Goal: Task Accomplishment & Management: Manage account settings

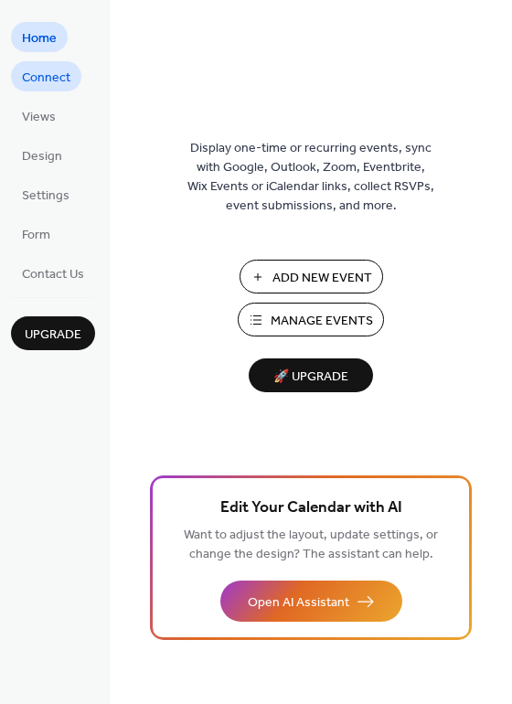
click at [51, 75] on span "Connect" at bounding box center [46, 78] width 48 height 19
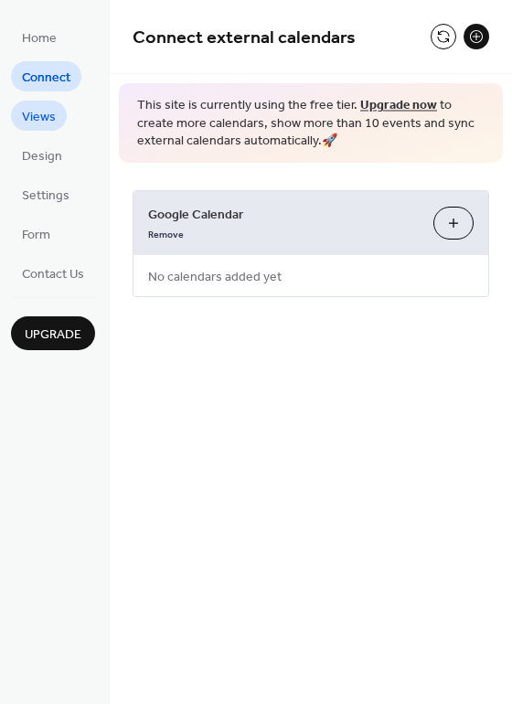
click at [52, 119] on span "Views" at bounding box center [39, 117] width 34 height 19
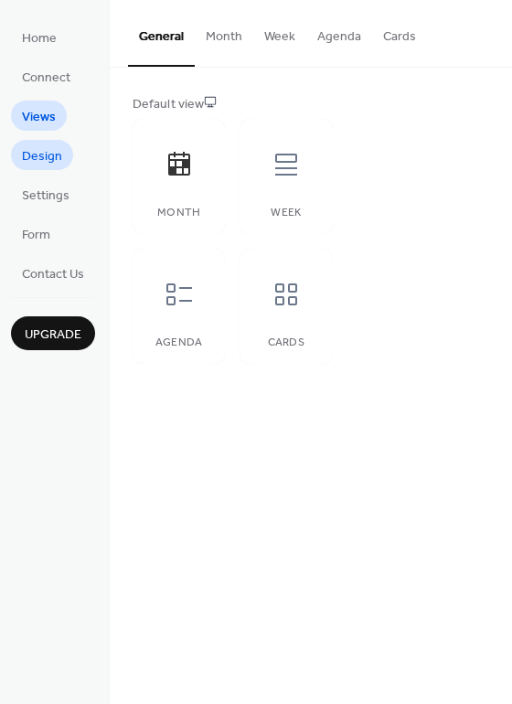
click at [50, 154] on span "Design" at bounding box center [42, 156] width 40 height 19
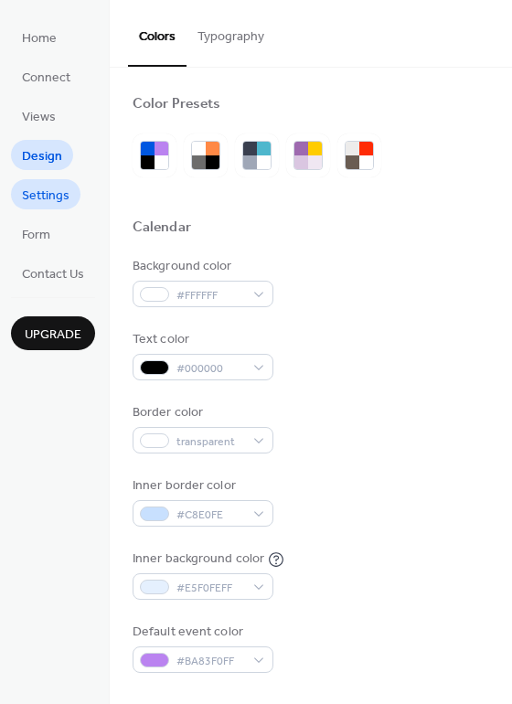
click at [50, 199] on span "Settings" at bounding box center [46, 196] width 48 height 19
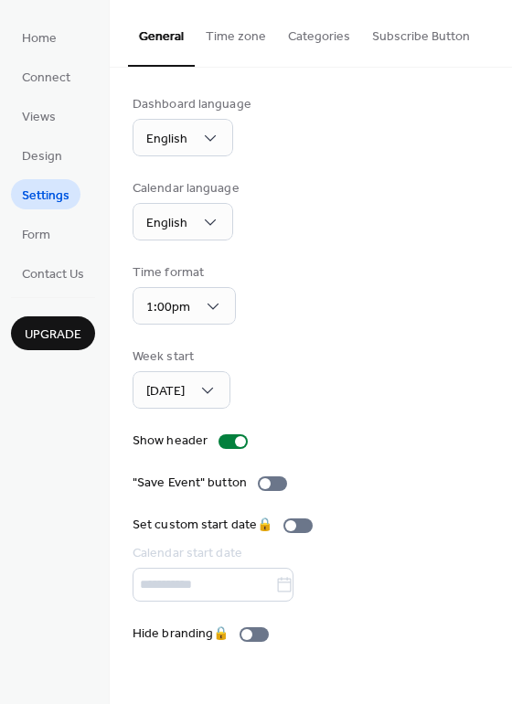
click at [315, 42] on button "Categories" at bounding box center [319, 32] width 84 height 65
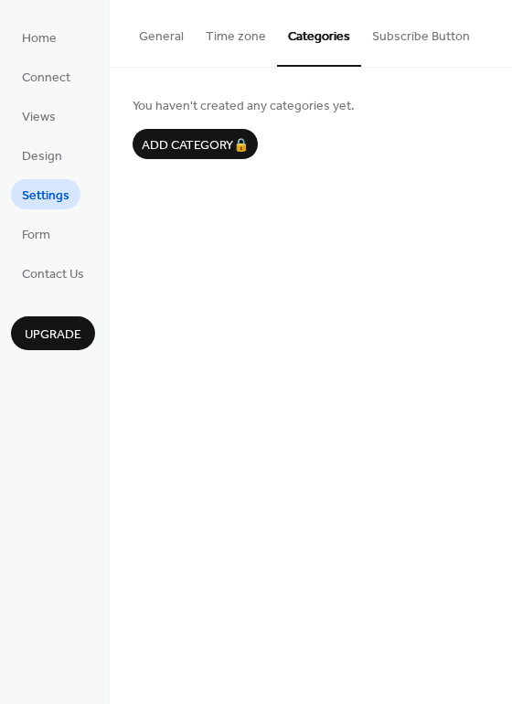
click at [240, 37] on button "Time zone" at bounding box center [236, 32] width 82 height 65
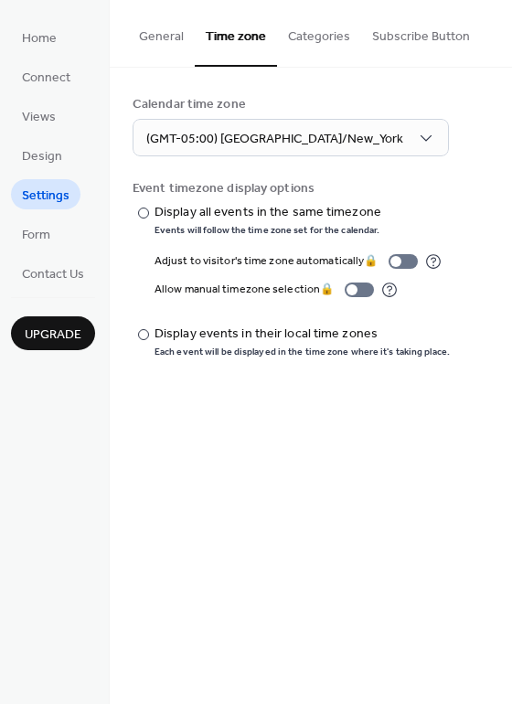
click at [162, 35] on button "General" at bounding box center [161, 32] width 67 height 65
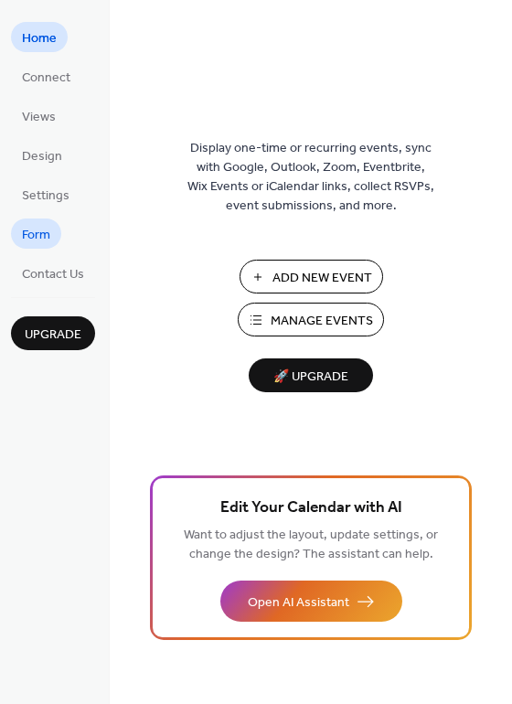
click at [41, 240] on span "Form" at bounding box center [36, 235] width 28 height 19
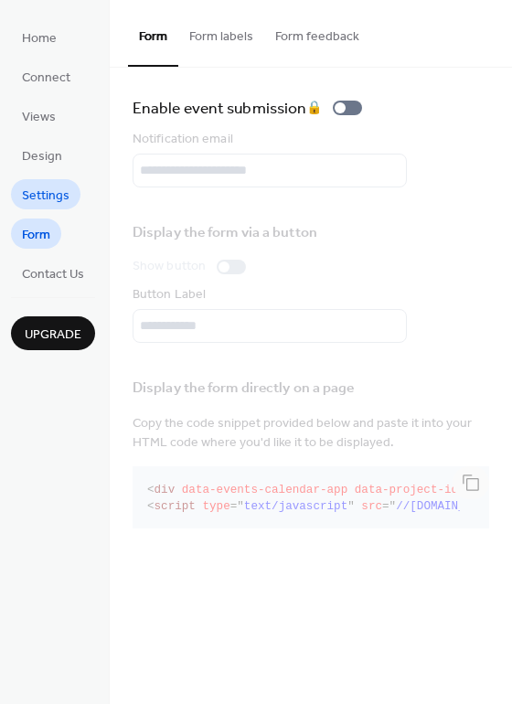
click at [45, 192] on span "Settings" at bounding box center [46, 196] width 48 height 19
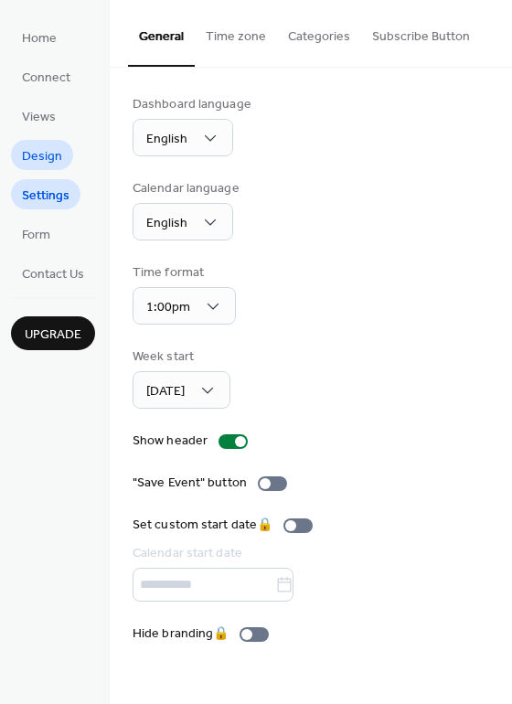
click at [59, 155] on span "Design" at bounding box center [42, 156] width 40 height 19
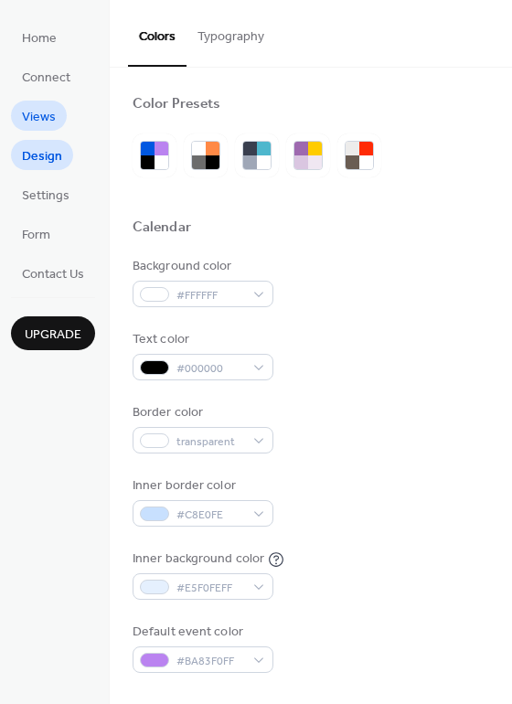
click at [27, 117] on span "Views" at bounding box center [39, 117] width 34 height 19
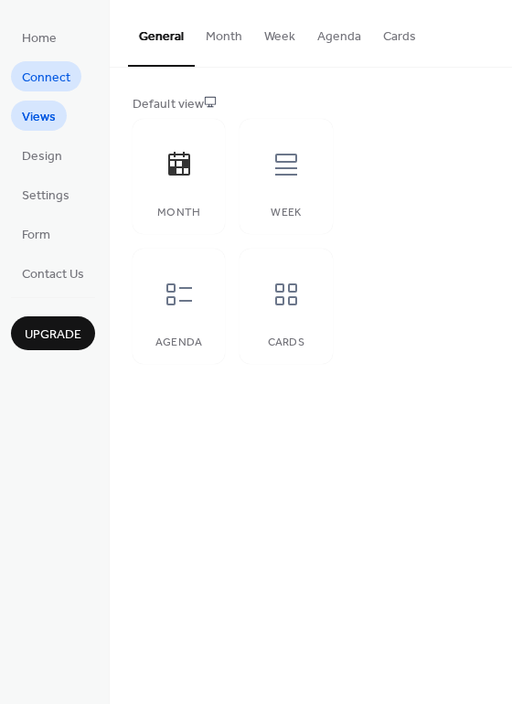
click at [58, 74] on span "Connect" at bounding box center [46, 78] width 48 height 19
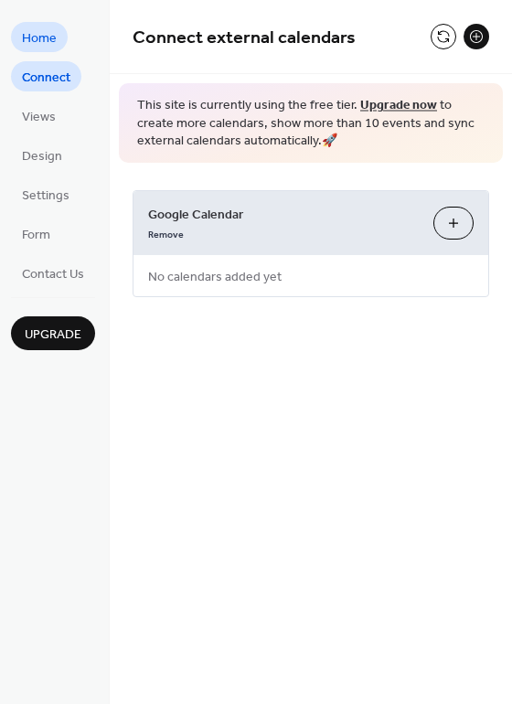
click at [54, 42] on span "Home" at bounding box center [39, 38] width 35 height 19
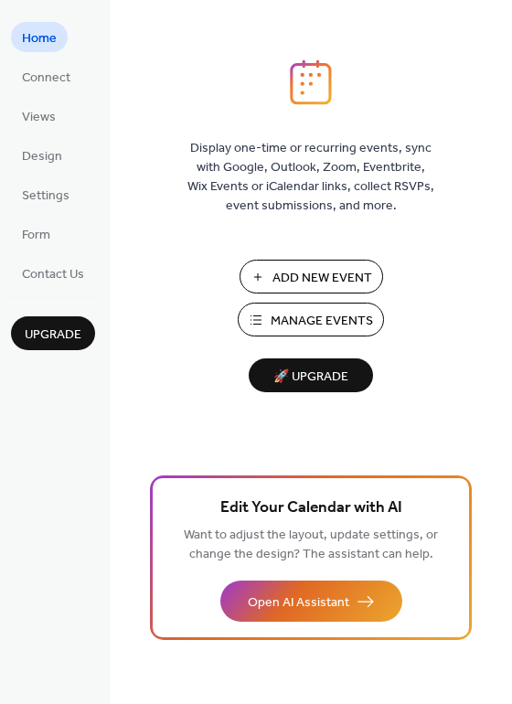
click at [343, 322] on span "Manage Events" at bounding box center [322, 321] width 102 height 19
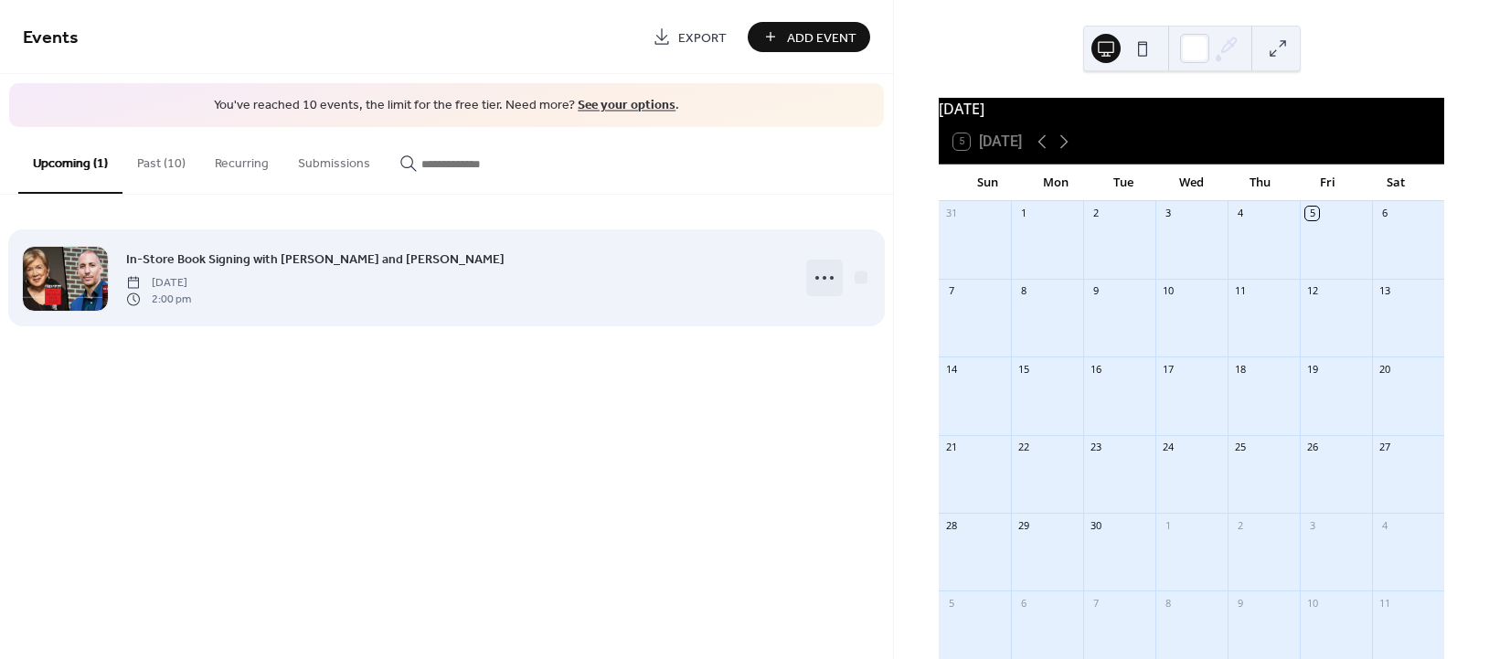
click at [825, 278] on circle at bounding box center [825, 278] width 4 height 4
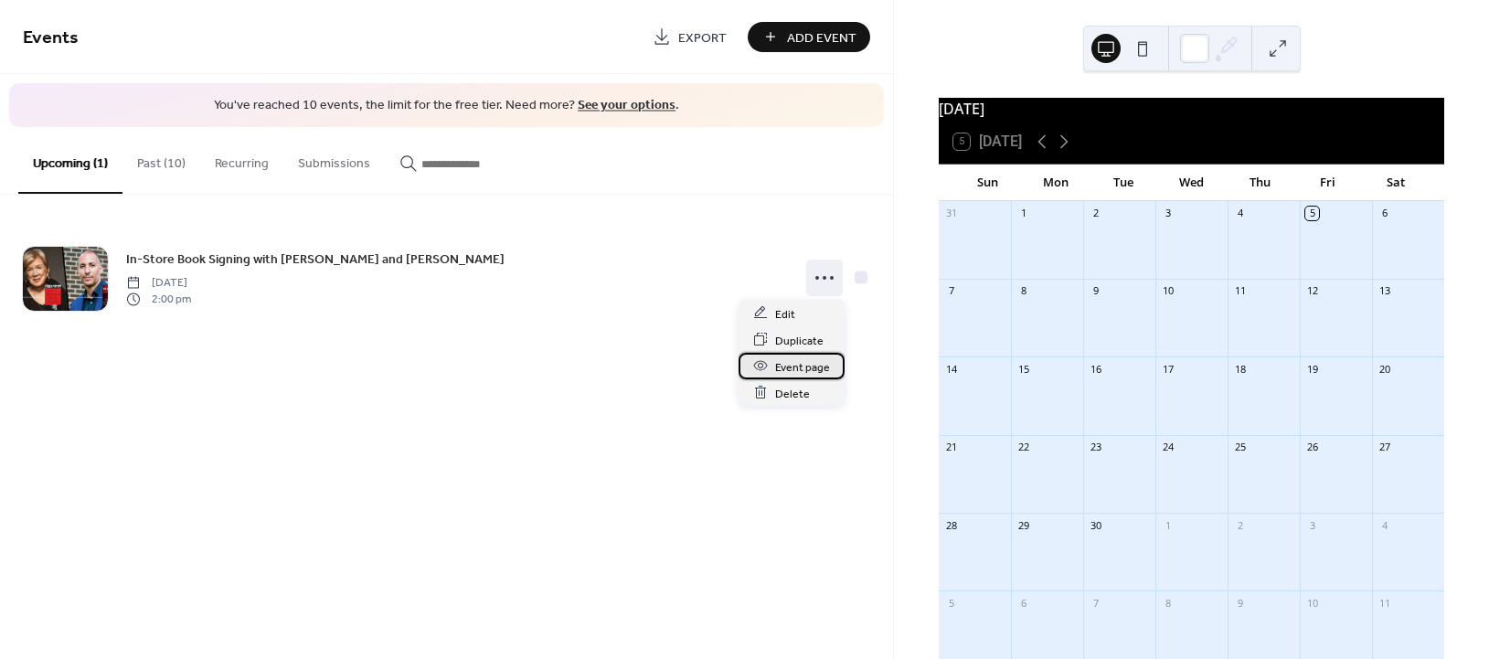
click at [817, 366] on span "Event page" at bounding box center [802, 366] width 55 height 19
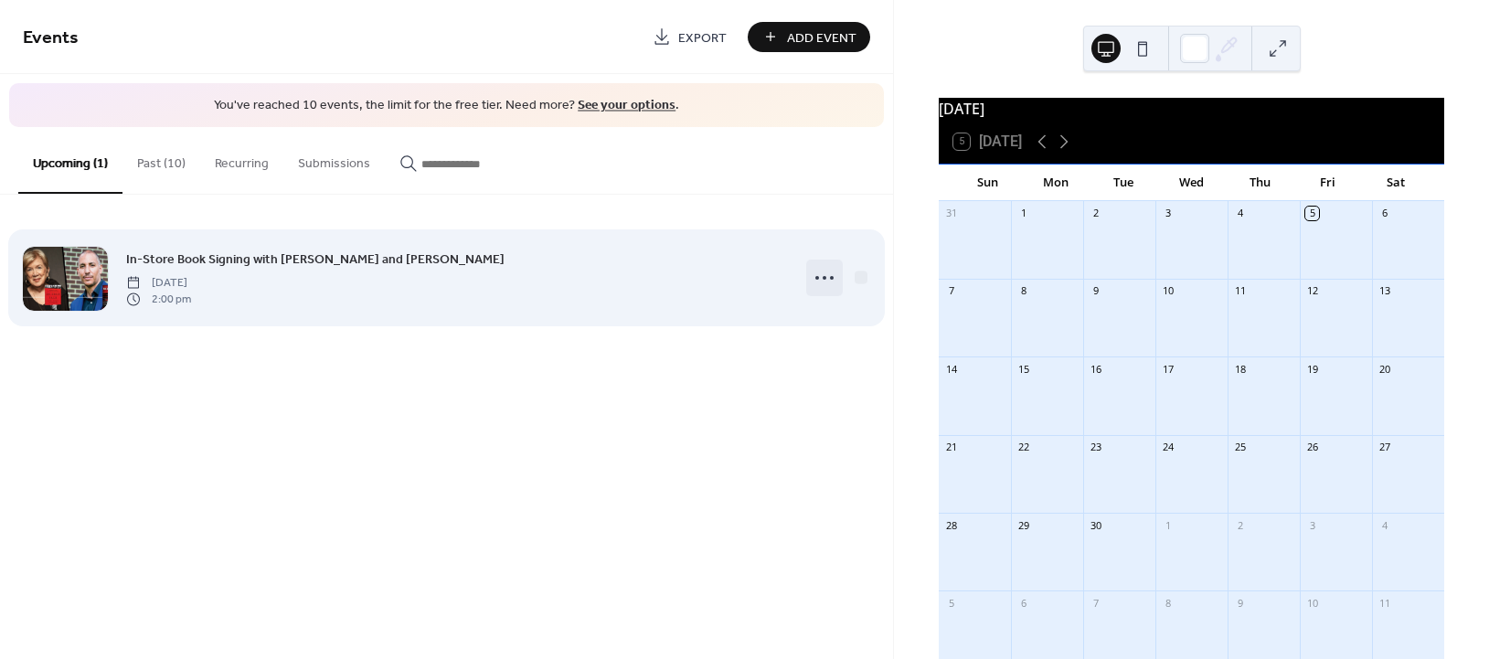
click at [821, 270] on icon at bounding box center [824, 277] width 29 height 29
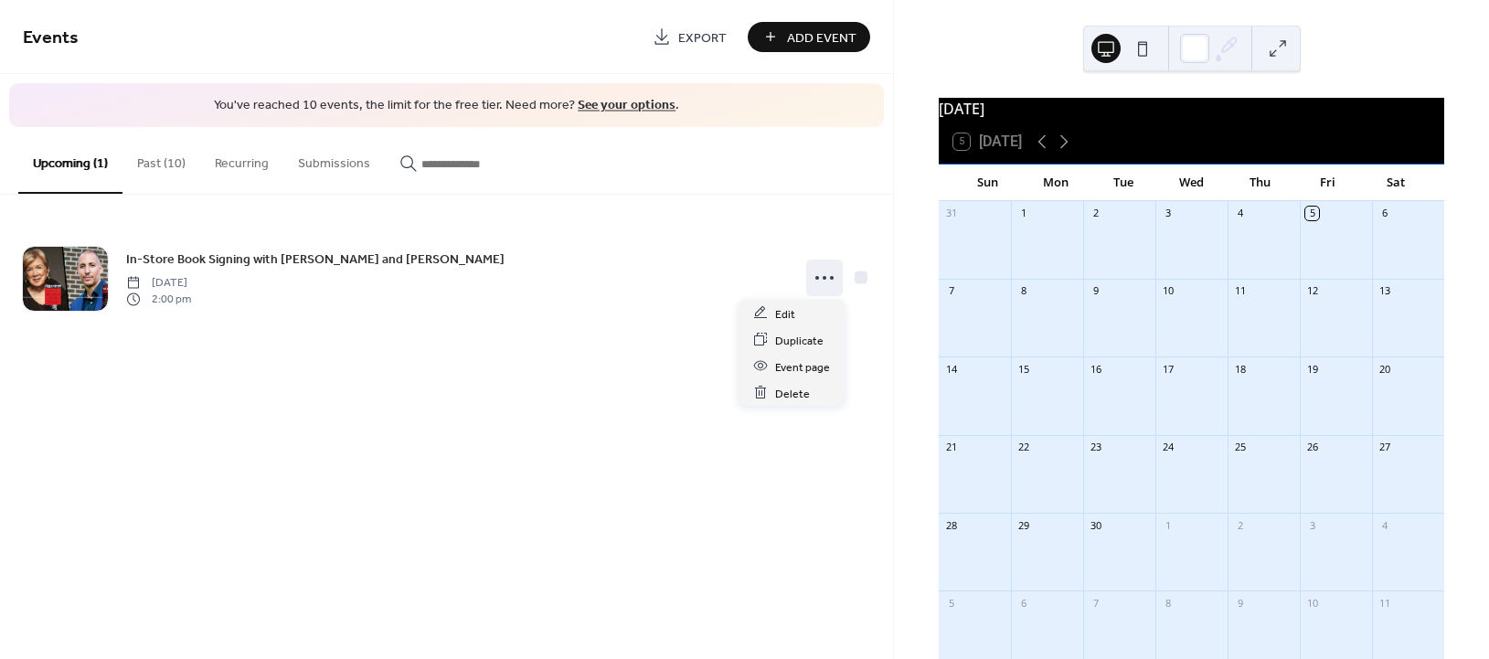
click at [832, 50] on div "Add Event" at bounding box center [809, 37] width 123 height 30
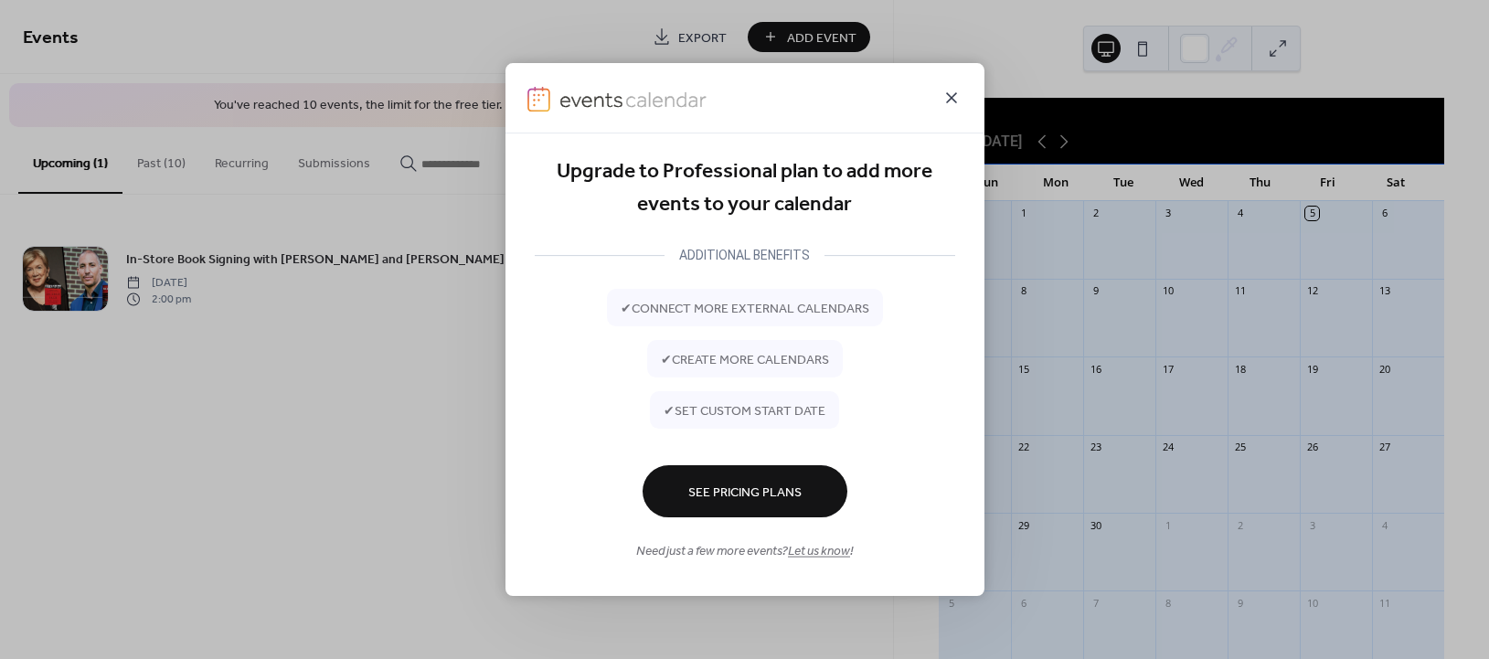
click at [957, 96] on icon at bounding box center [952, 98] width 22 height 22
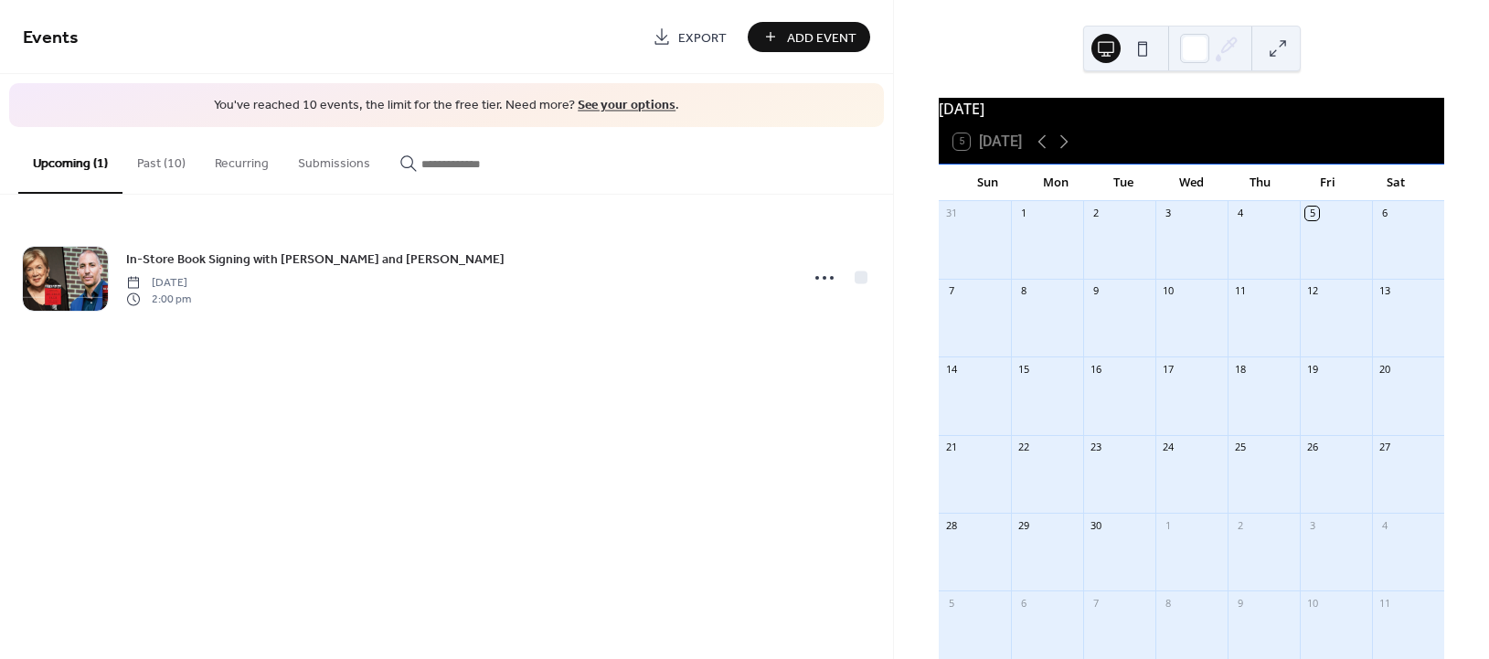
click at [827, 39] on div "Add Event" at bounding box center [809, 37] width 123 height 30
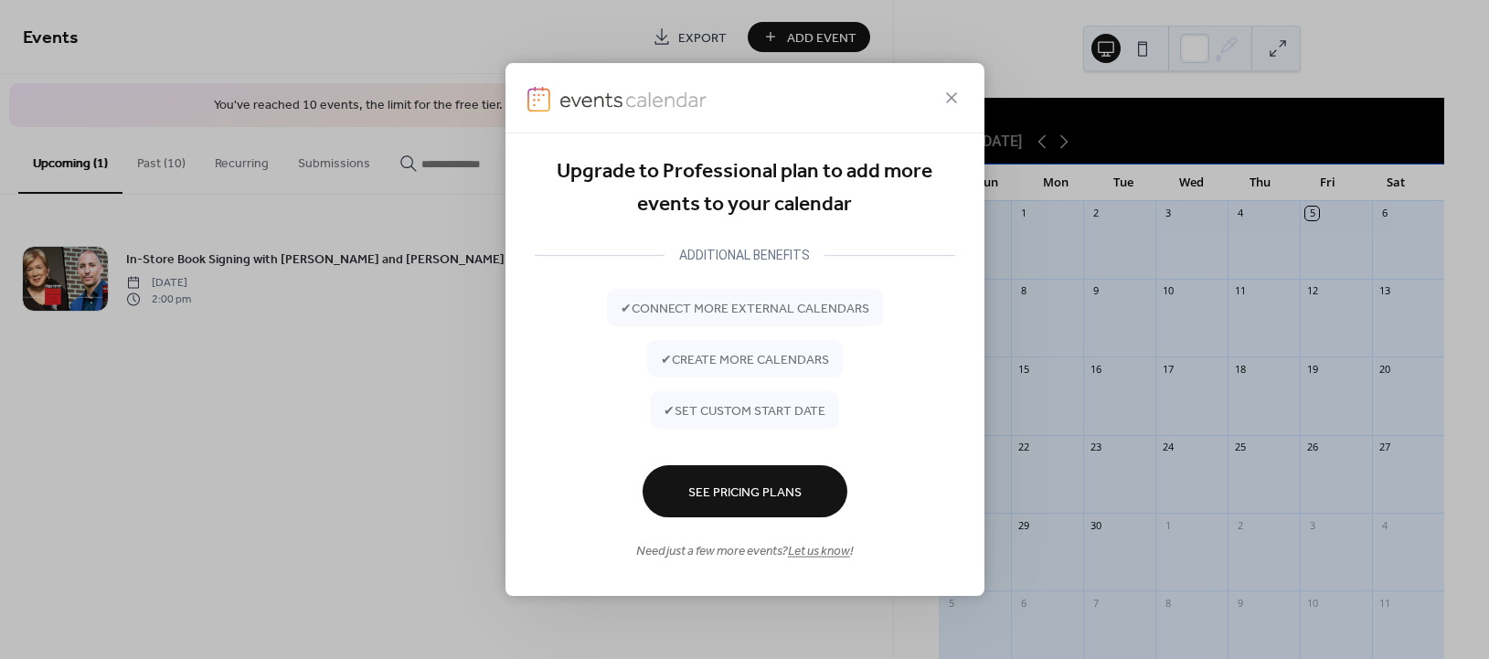
click at [751, 485] on span "See Pricing Plans" at bounding box center [744, 493] width 113 height 19
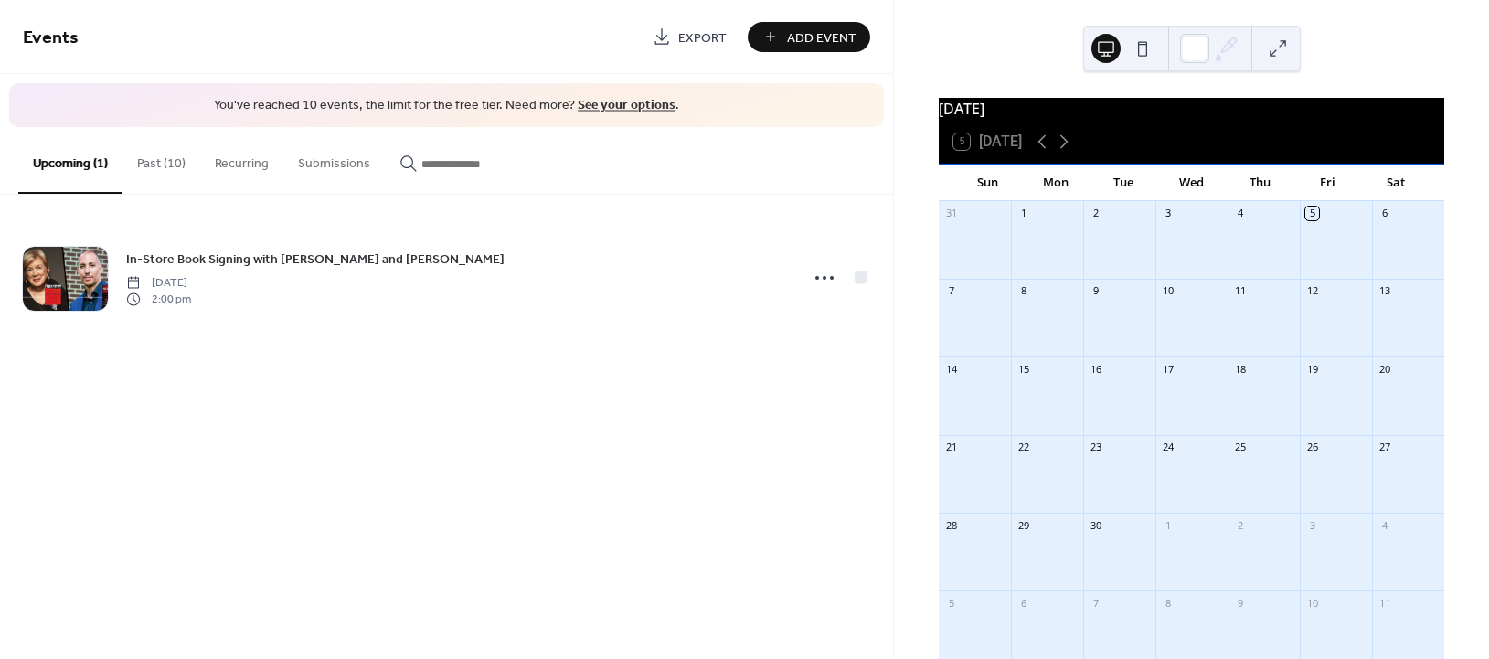
click at [177, 161] on button "Past (10)" at bounding box center [162, 159] width 78 height 65
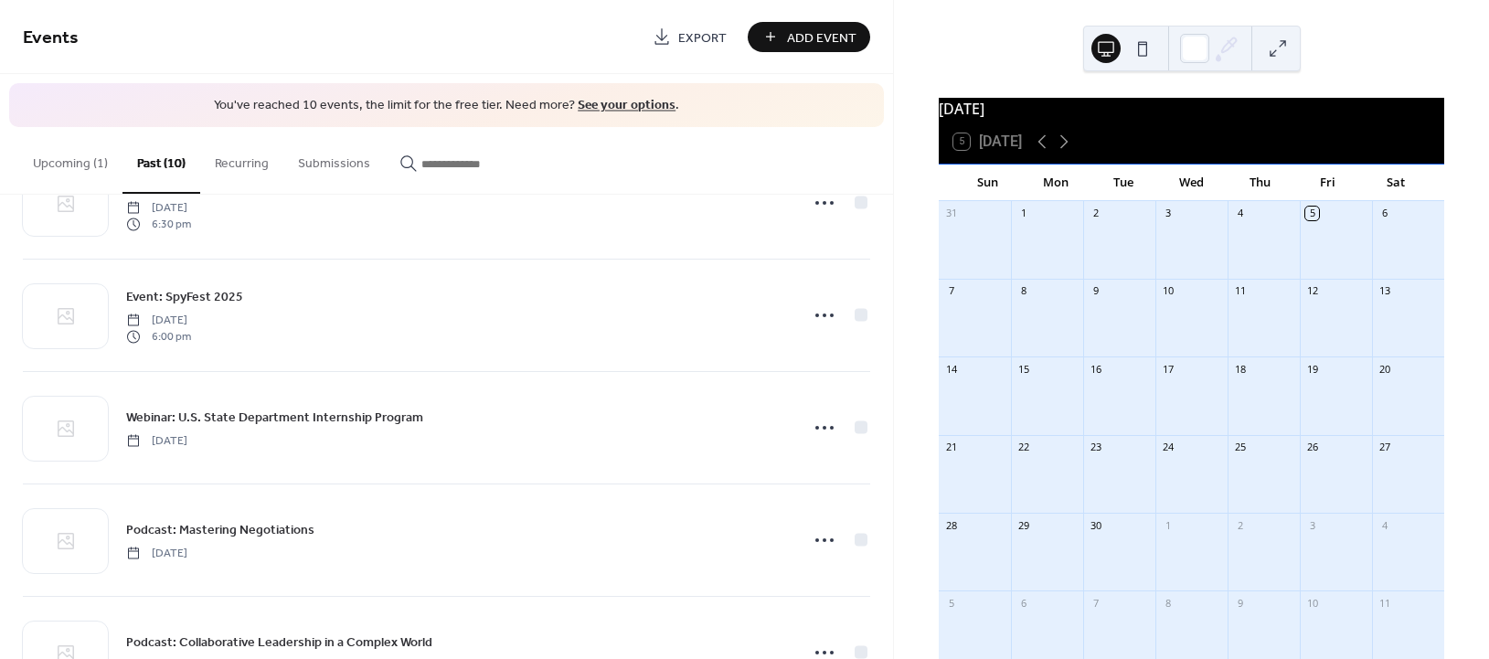
scroll to position [715, 0]
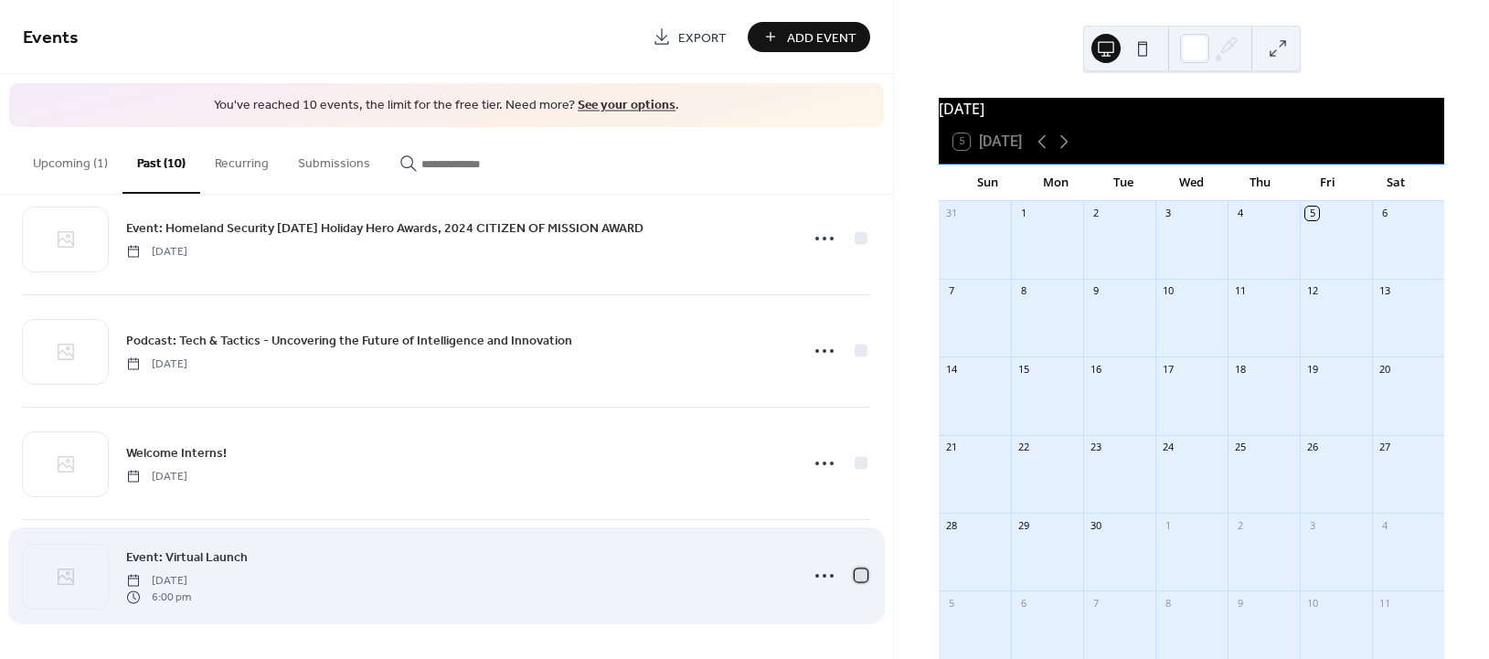
click at [857, 581] on div at bounding box center [861, 575] width 13 height 13
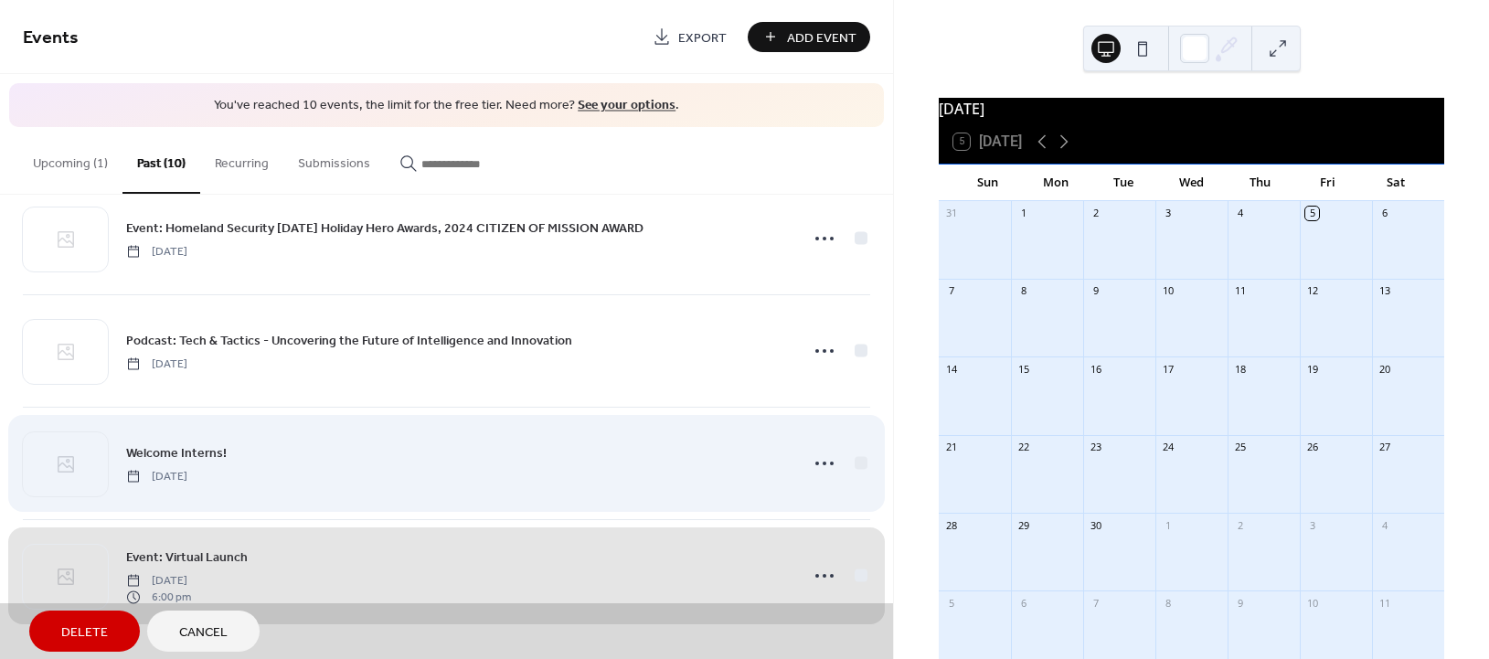
click at [851, 464] on div "Welcome Interns! Monday, December 2, 2024" at bounding box center [447, 463] width 848 height 112
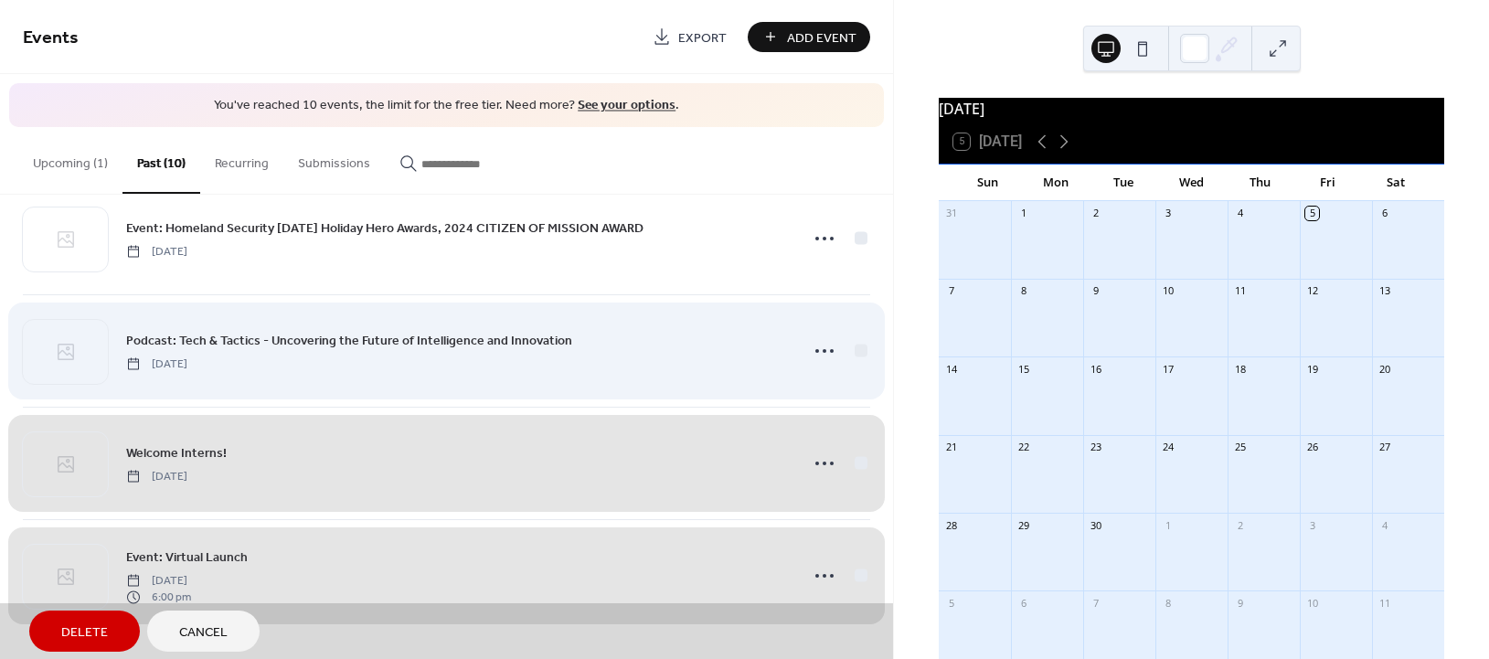
click at [858, 354] on div "Podcast: Tech & Tactics - Uncovering the Future of Intelligence and Innovation …" at bounding box center [447, 350] width 848 height 112
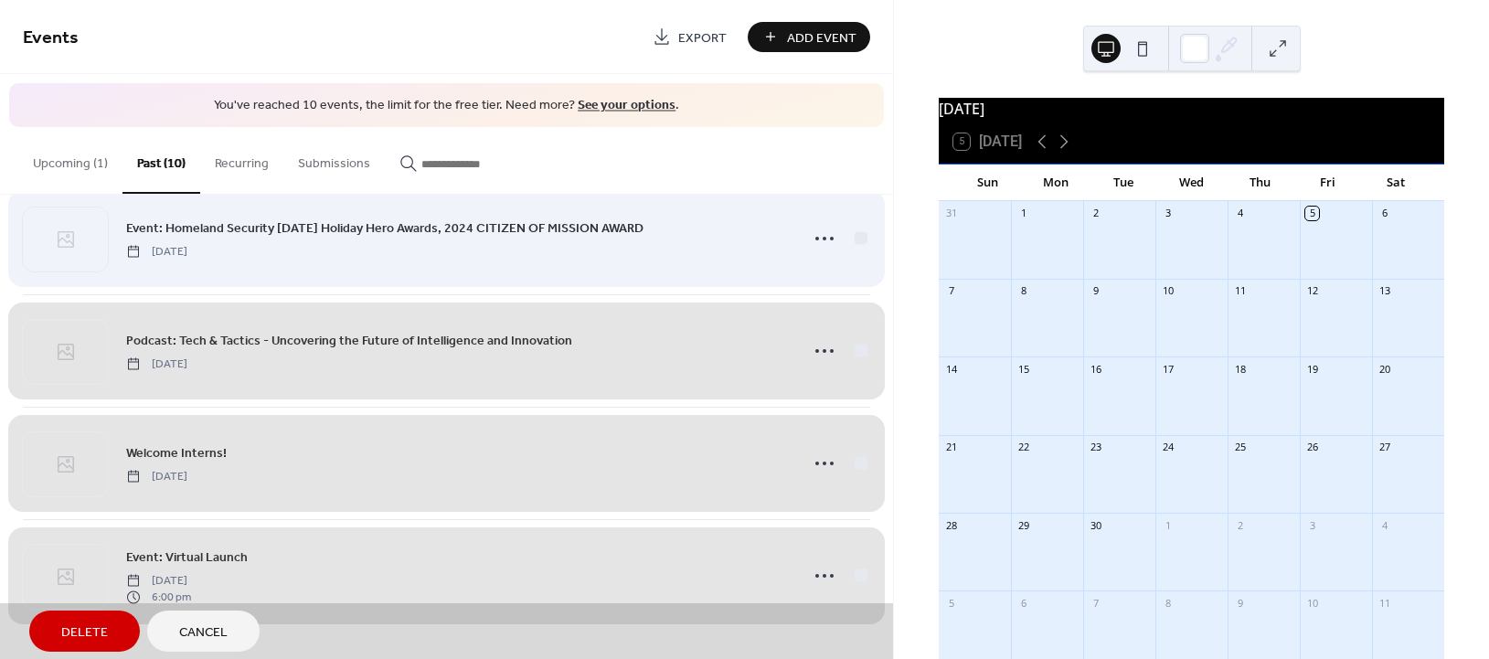
click at [856, 240] on div "Event: Homeland Security Today Holiday Hero Awards, 2024 CITIZEN OF MISSION AWA…" at bounding box center [447, 238] width 848 height 112
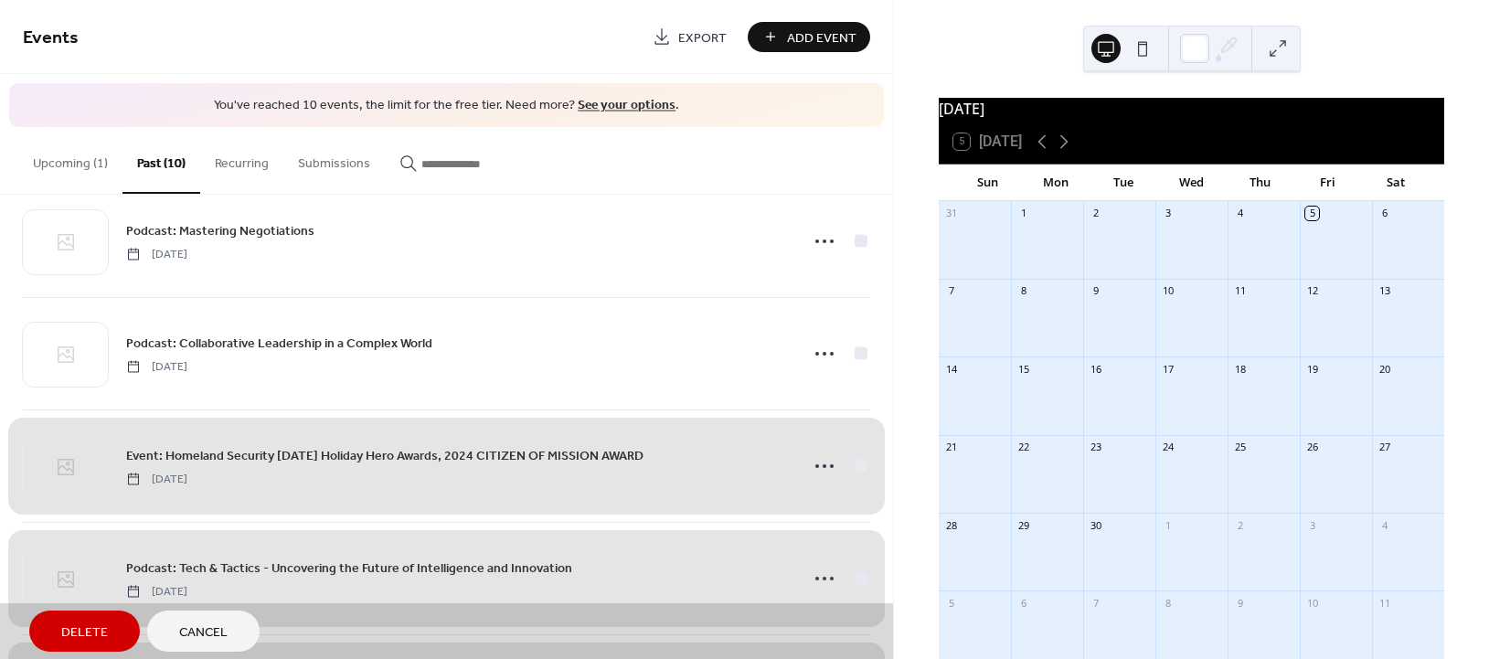
scroll to position [472, 0]
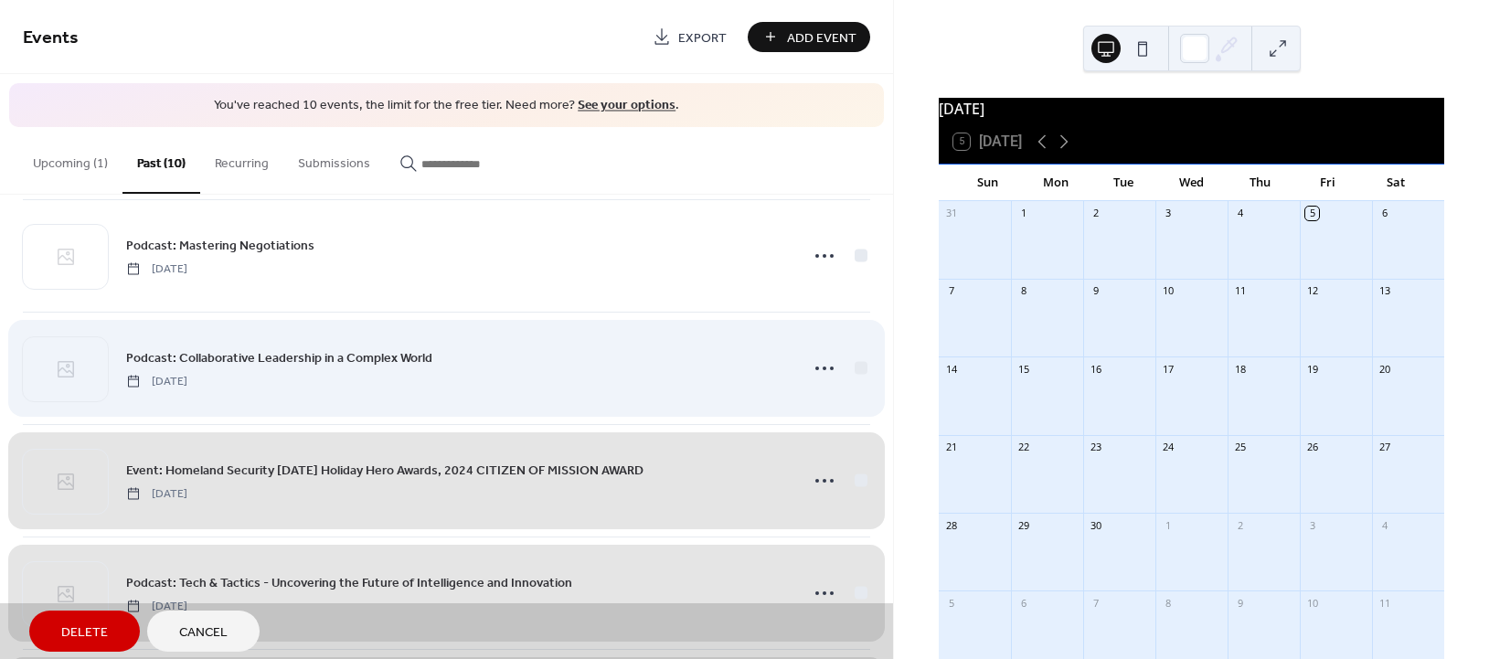
click at [849, 367] on div "Podcast: Collaborative Leadership in a Complex World Saturday, December 28, 2024" at bounding box center [447, 368] width 848 height 112
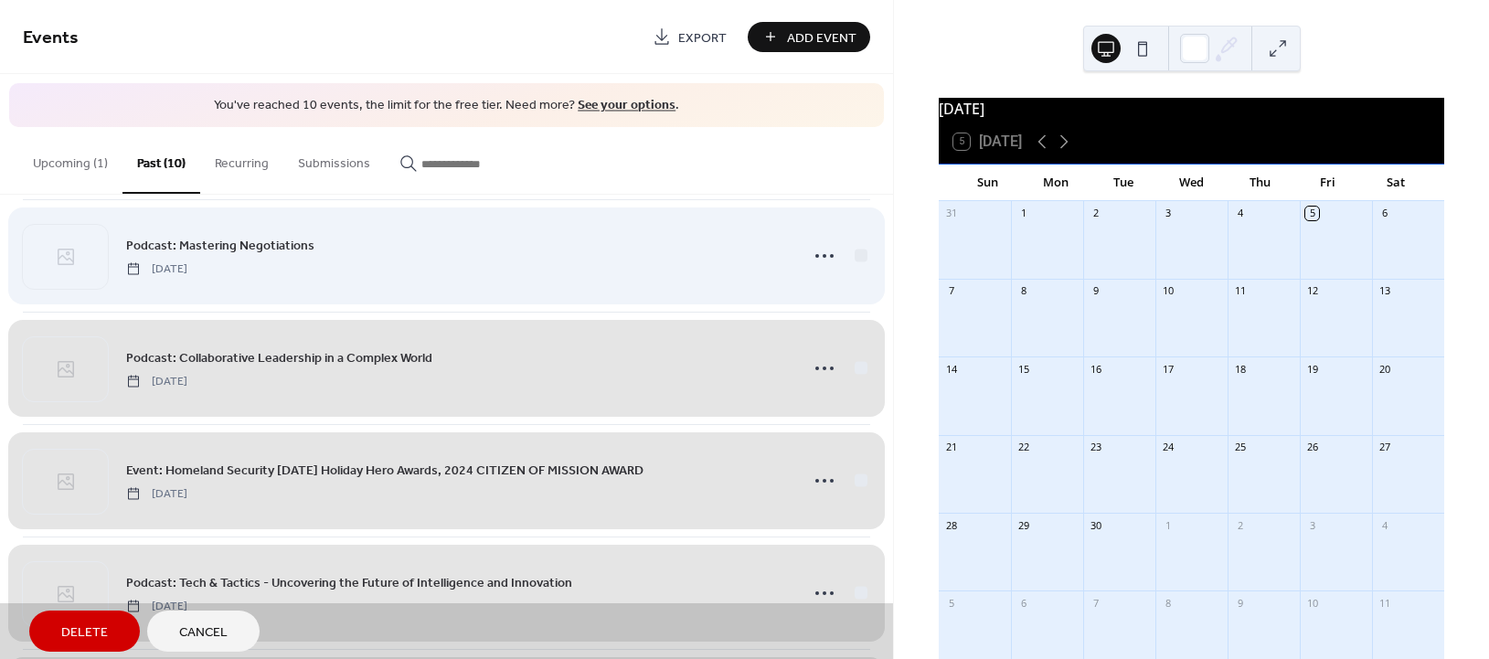
click at [857, 257] on div "Podcast: Mastering Negotiations Monday, January 20, 2025" at bounding box center [447, 255] width 848 height 112
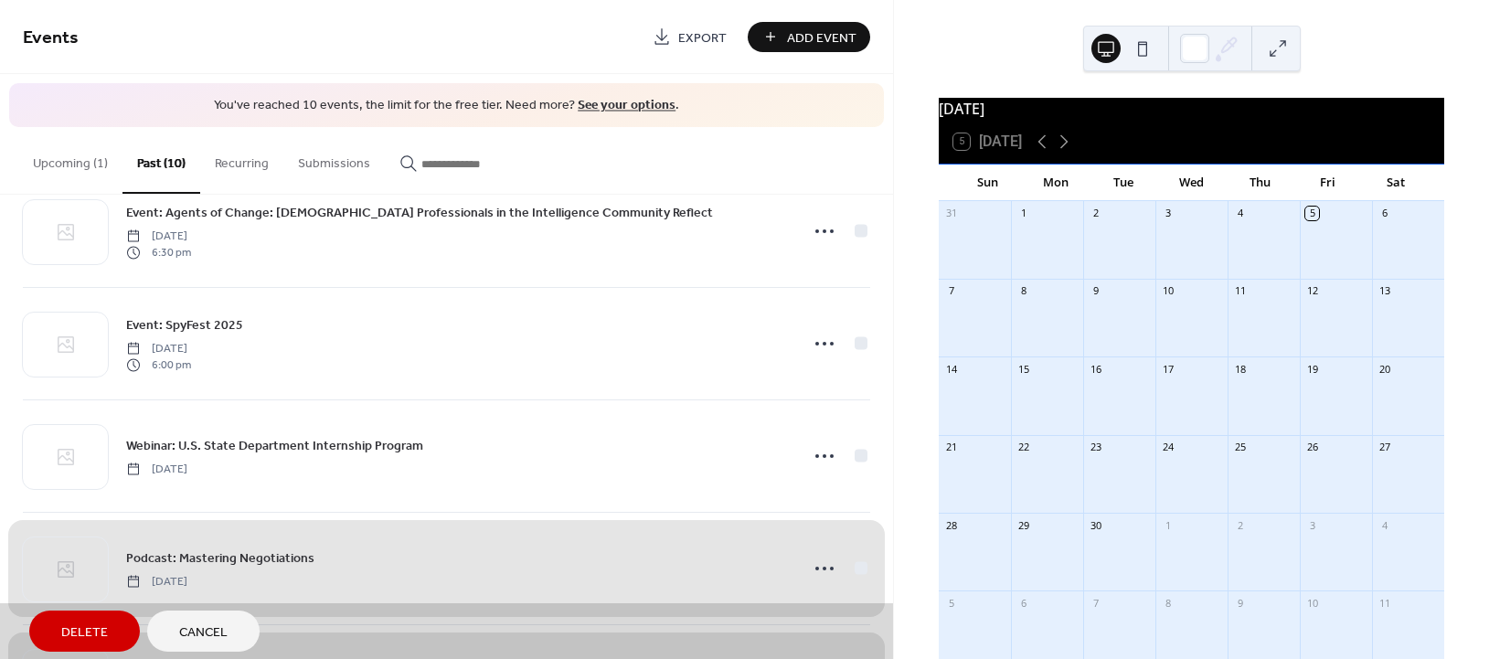
scroll to position [106, 0]
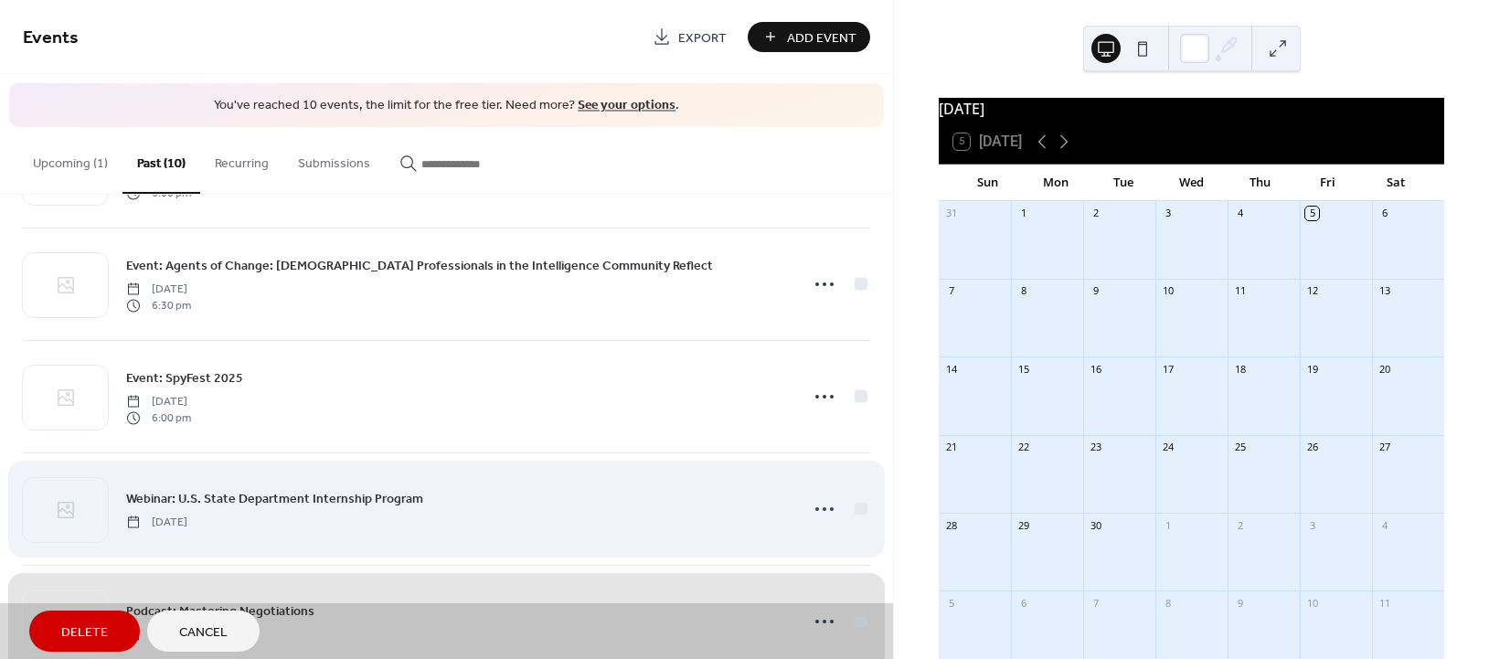
click at [851, 507] on div "Webinar: U.S. State Department Internship Program Tuesday, January 21, 2025" at bounding box center [447, 509] width 848 height 112
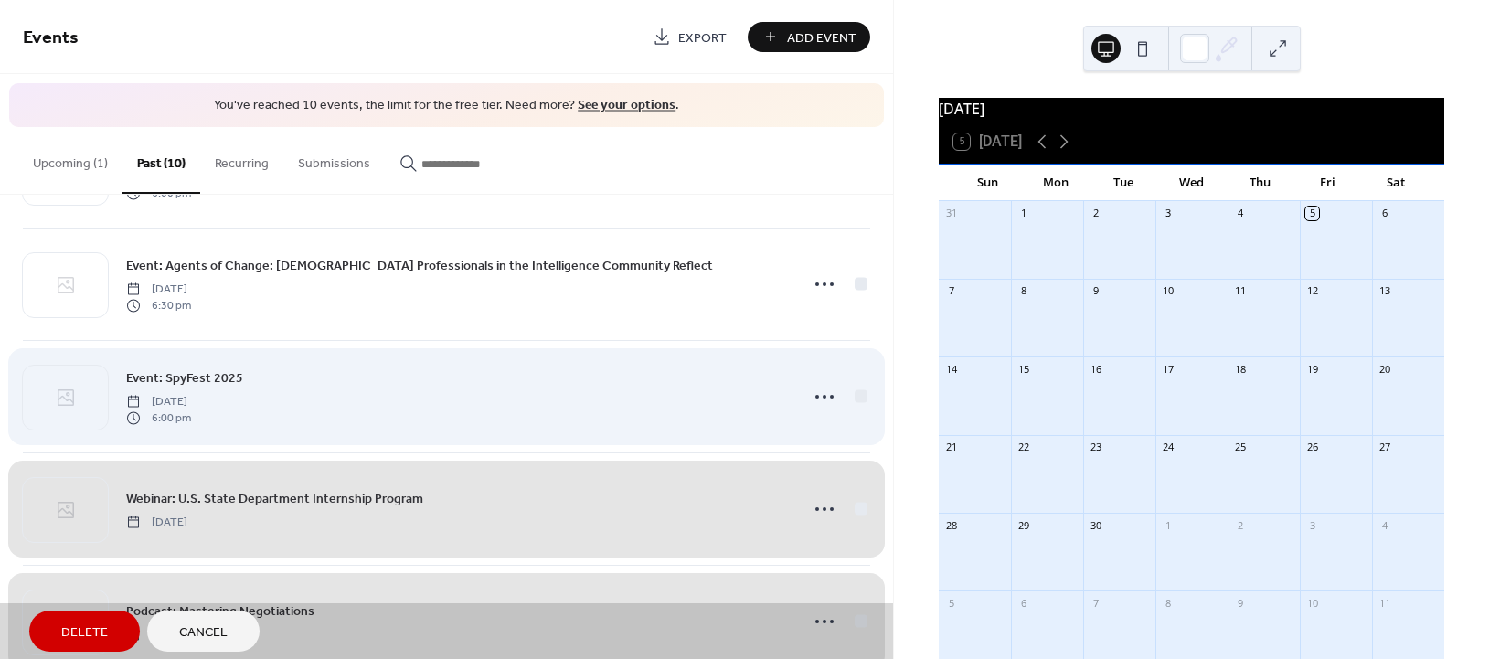
click at [857, 398] on div "Event: SpyFest 2025 Friday, January 31, 2025 6:00 pm" at bounding box center [447, 396] width 848 height 112
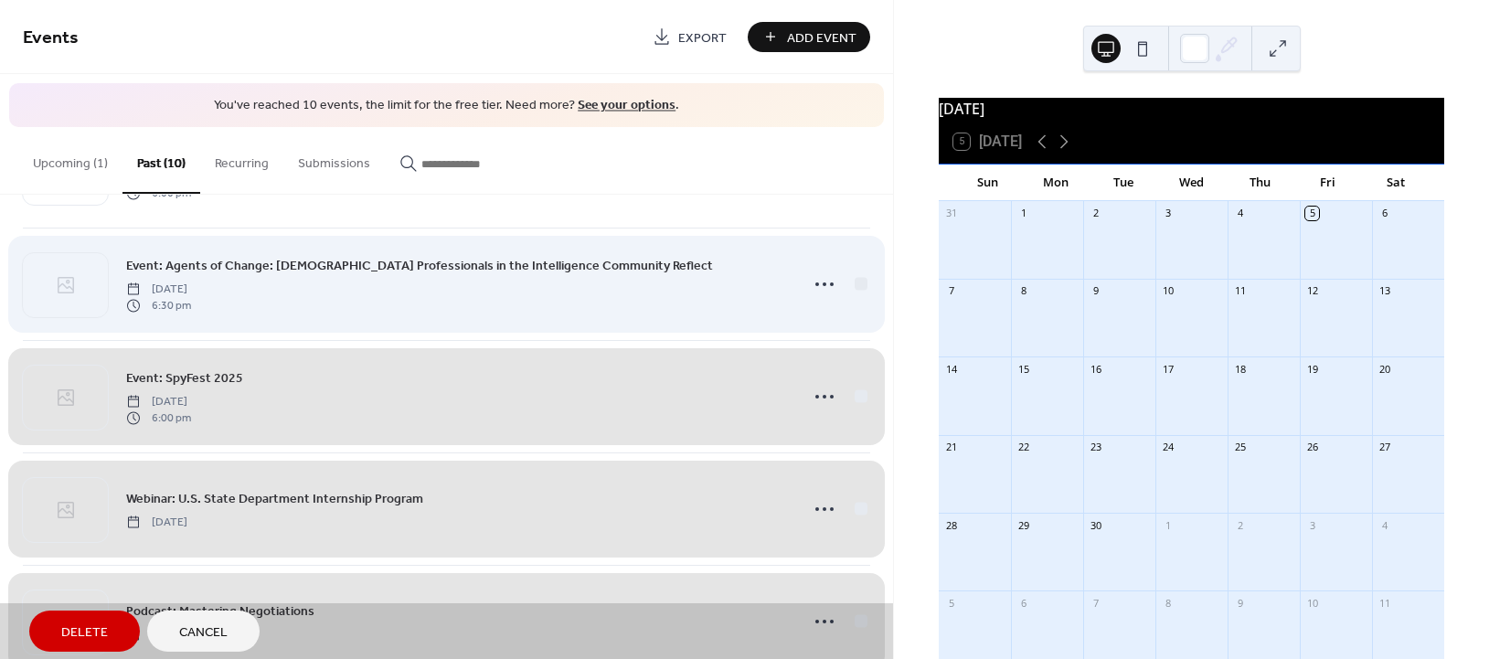
click at [853, 283] on div "Event: Agents of Change: African American Professionals in the Intelligence Com…" at bounding box center [447, 284] width 848 height 112
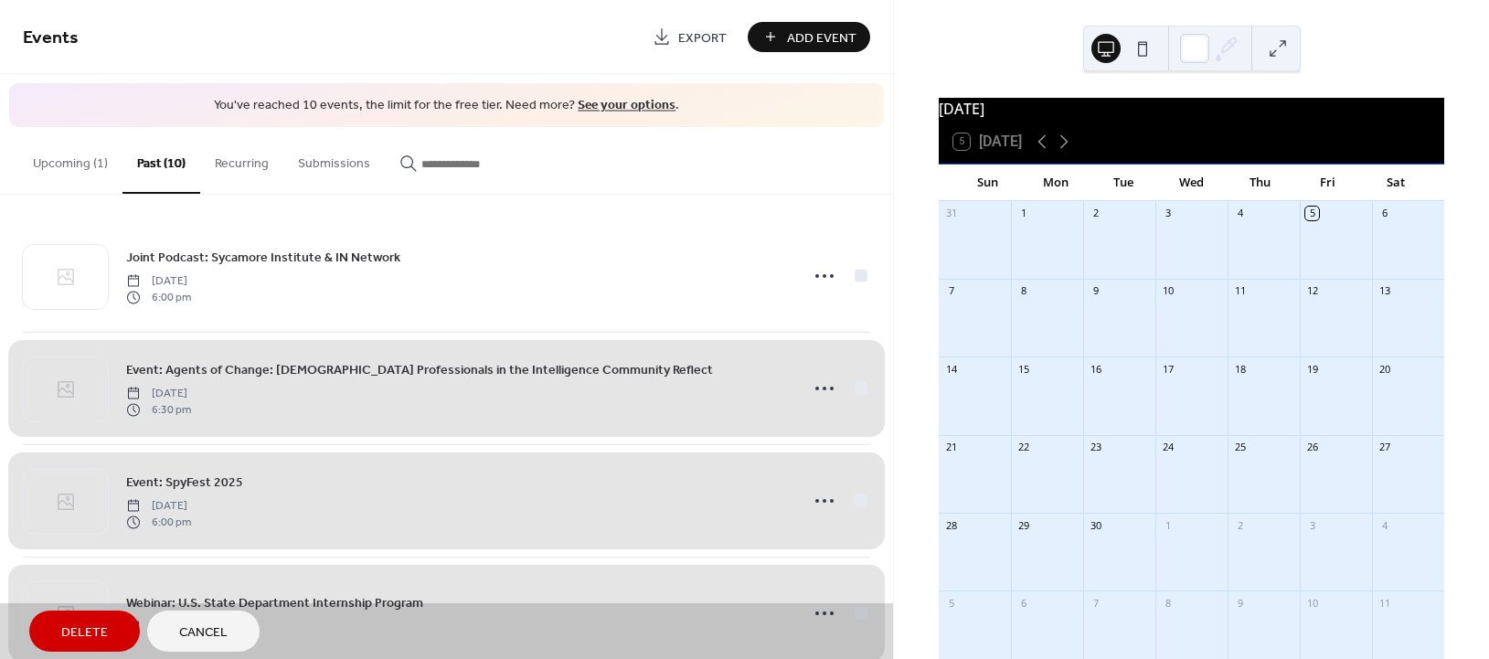
scroll to position [0, 0]
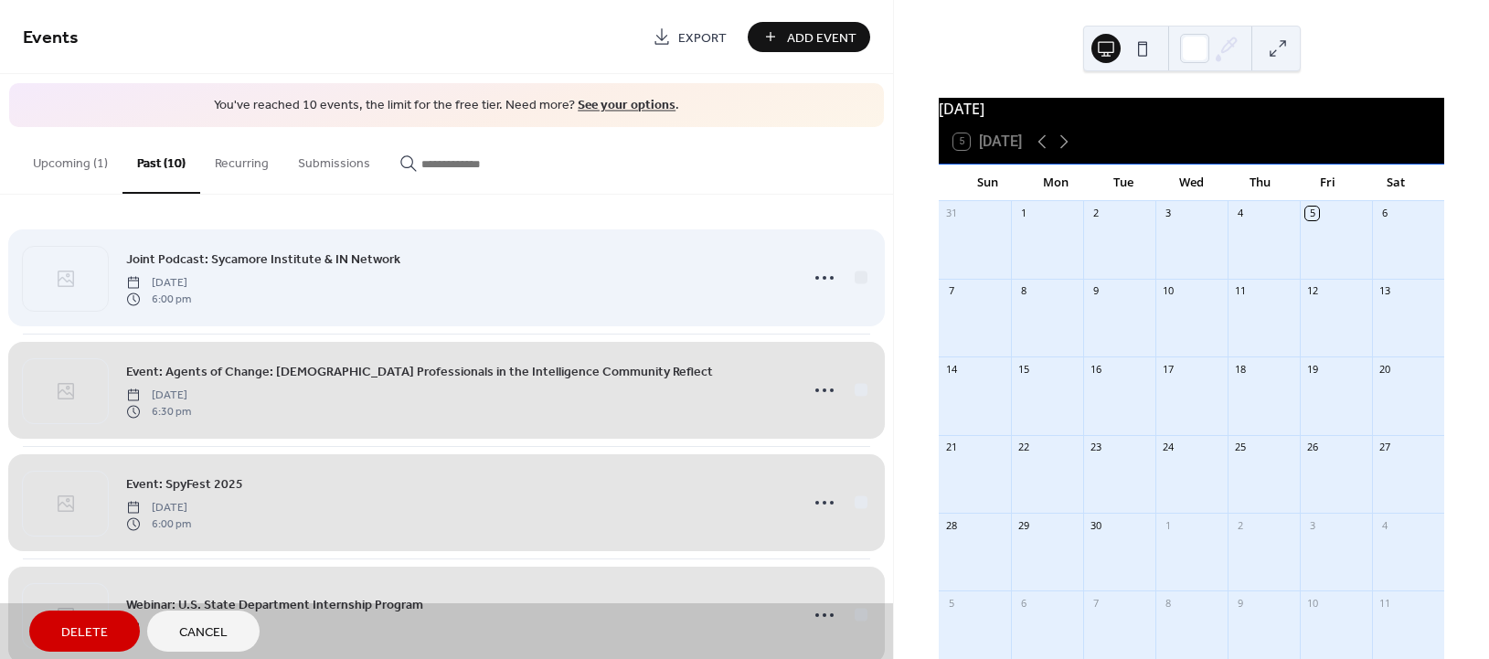
click at [859, 274] on div "Joint Podcast: Sycamore Institute & IN Network Thursday, April 10, 2025 6:00 pm" at bounding box center [447, 278] width 848 height 112
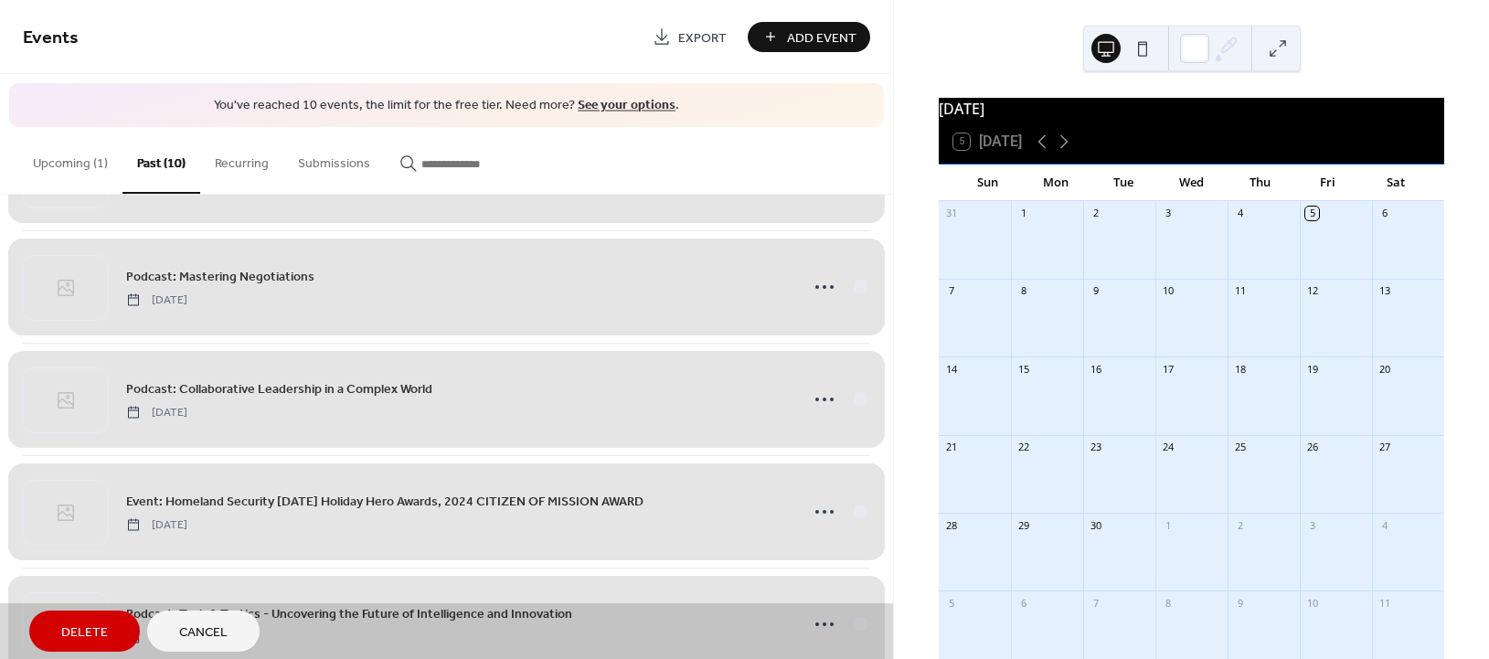
scroll to position [715, 0]
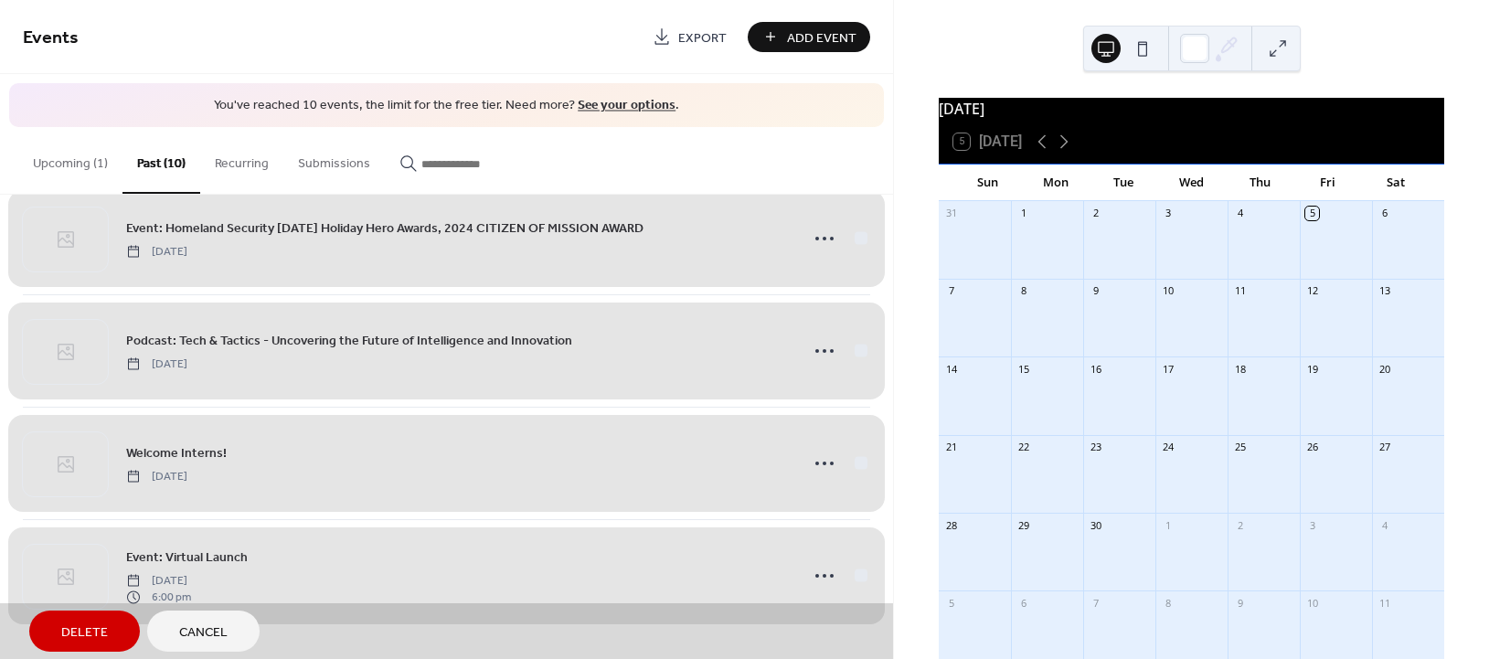
click at [111, 626] on button "Delete" at bounding box center [84, 631] width 111 height 41
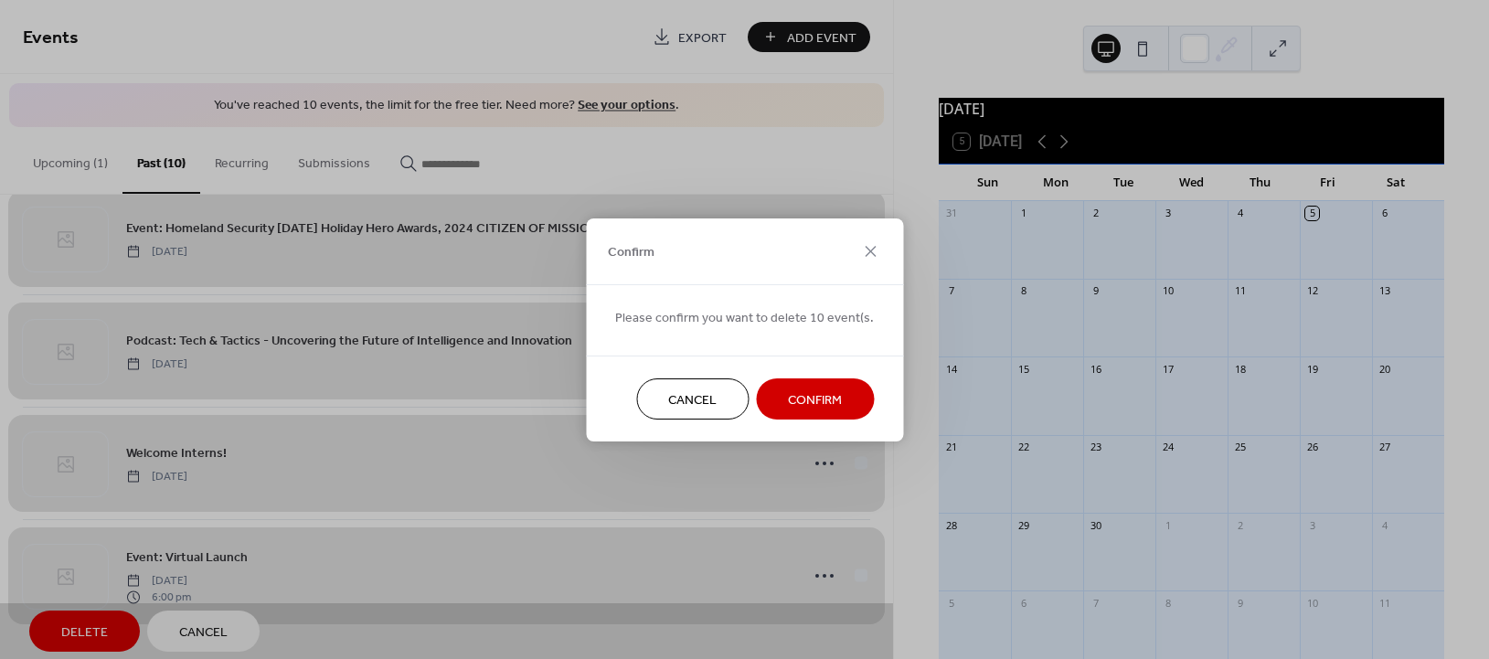
click at [807, 390] on span "Confirm" at bounding box center [815, 399] width 54 height 19
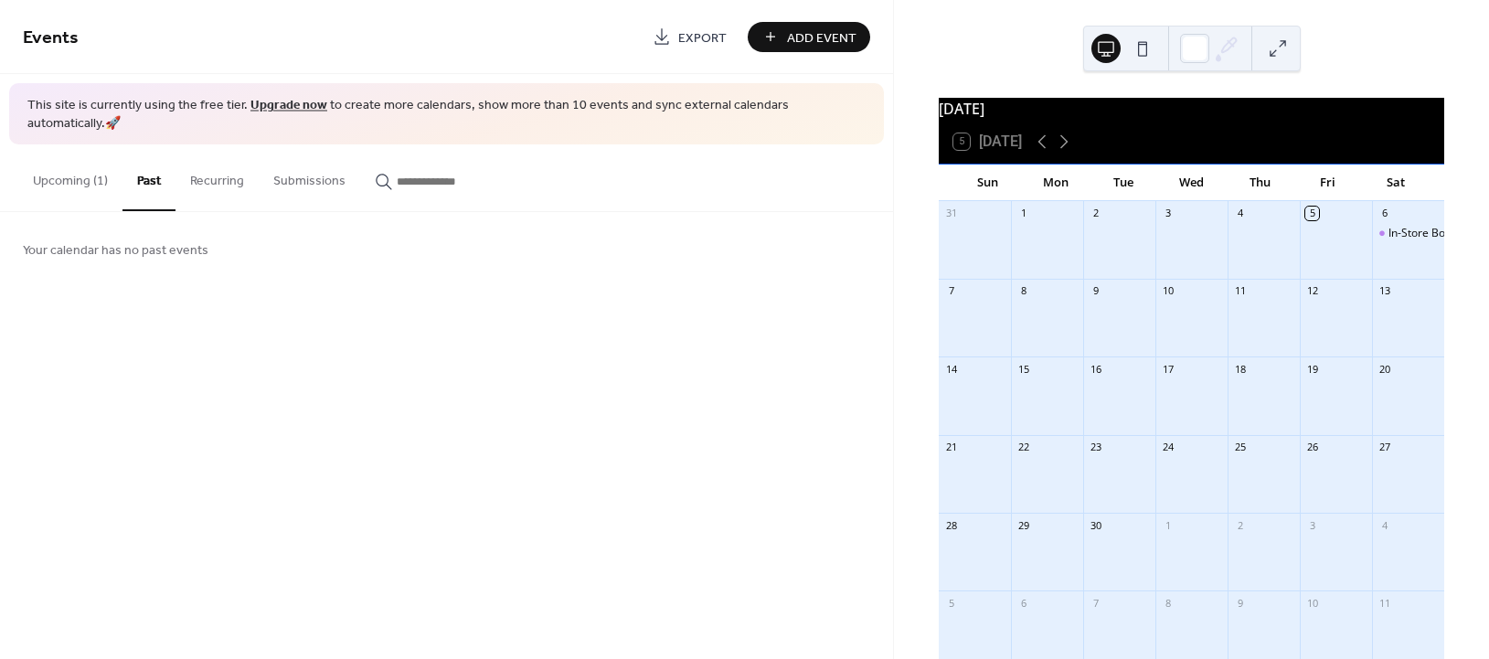
scroll to position [0, 0]
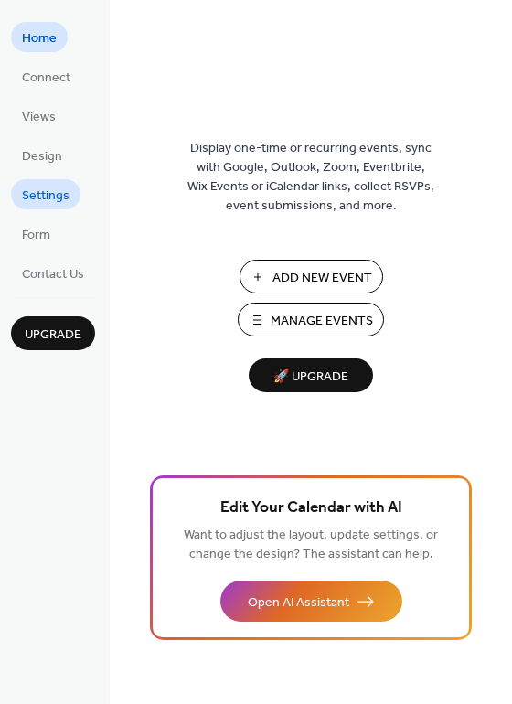
click at [55, 187] on span "Settings" at bounding box center [46, 196] width 48 height 19
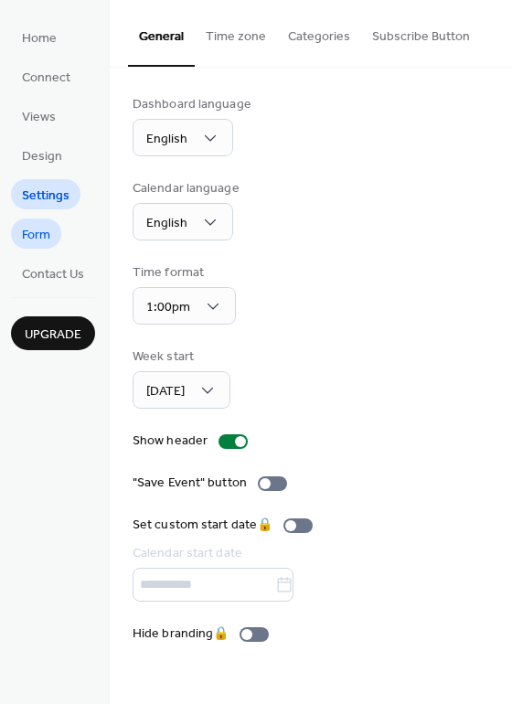
click at [37, 238] on span "Form" at bounding box center [36, 235] width 28 height 19
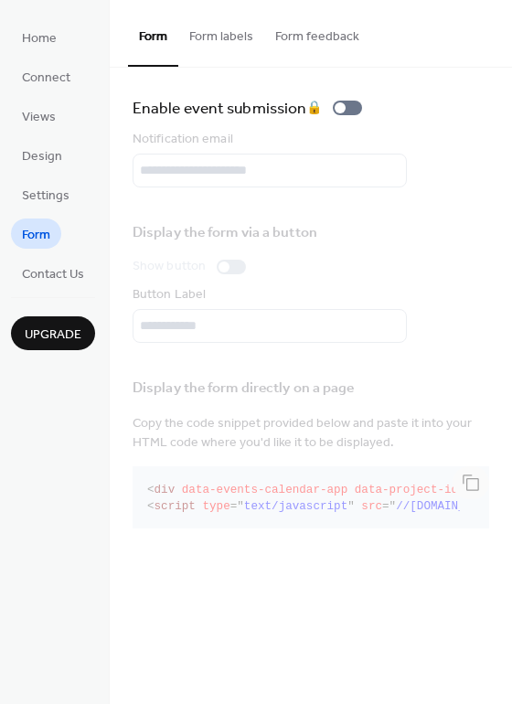
click at [241, 37] on button "Form labels" at bounding box center [221, 32] width 86 height 65
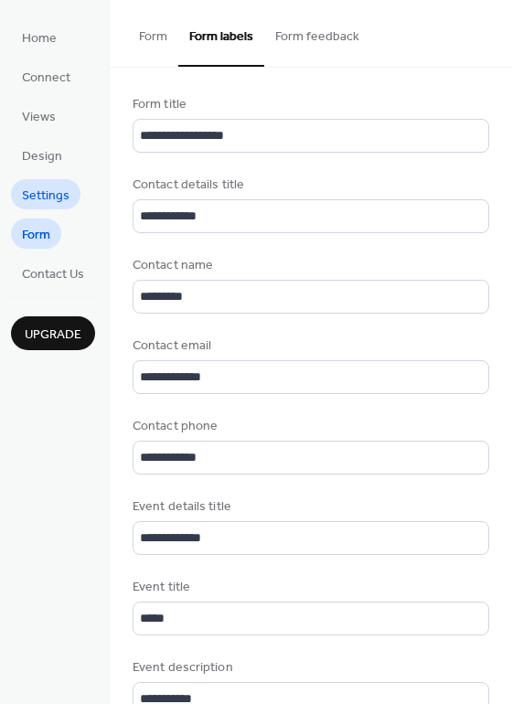
click at [59, 201] on span "Settings" at bounding box center [46, 196] width 48 height 19
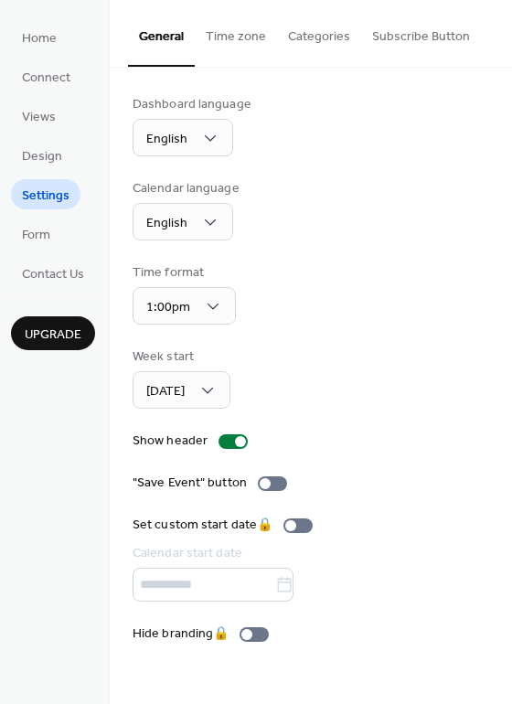
click at [237, 38] on button "Time zone" at bounding box center [236, 32] width 82 height 65
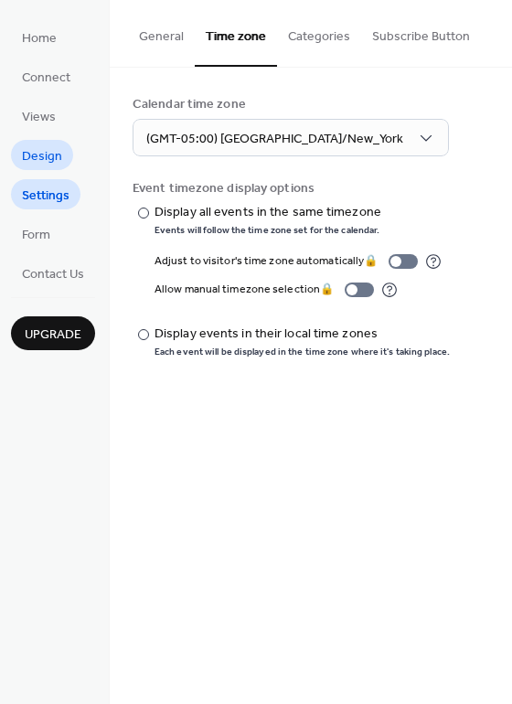
click at [58, 157] on span "Design" at bounding box center [42, 156] width 40 height 19
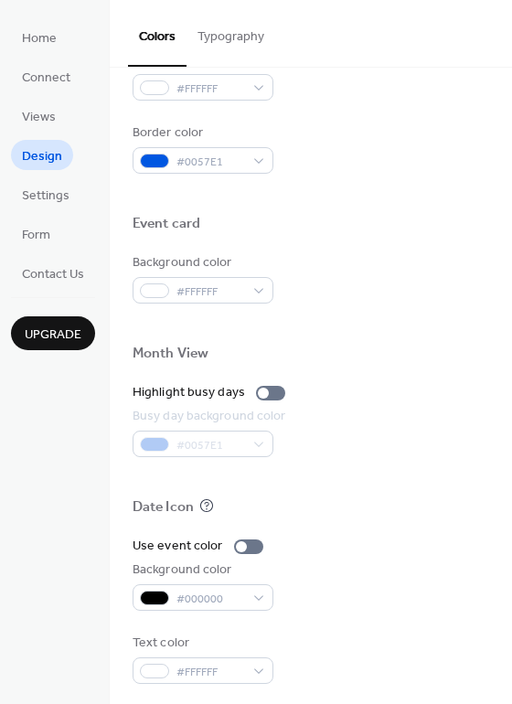
scroll to position [781, 0]
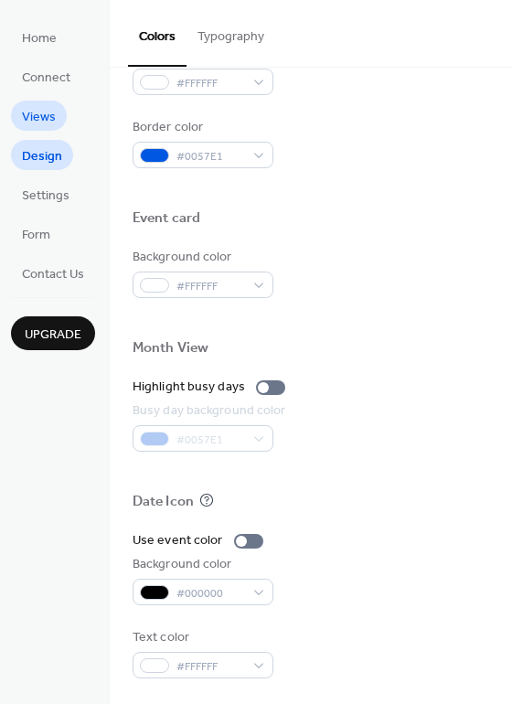
click at [41, 113] on span "Views" at bounding box center [39, 117] width 34 height 19
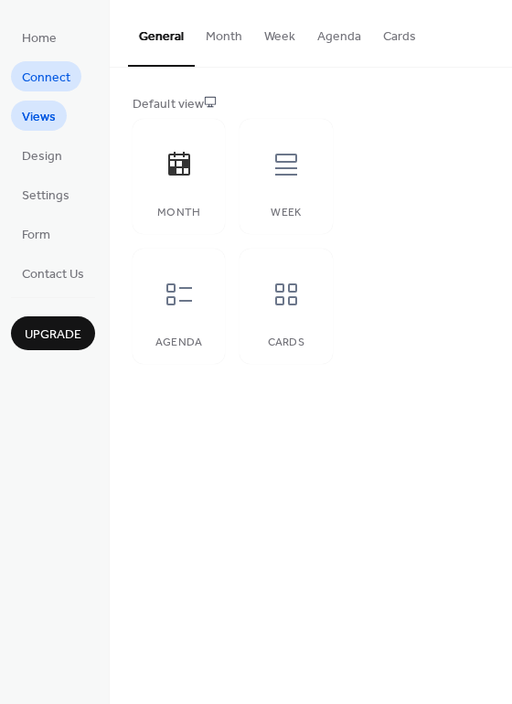
click at [47, 74] on span "Connect" at bounding box center [46, 78] width 48 height 19
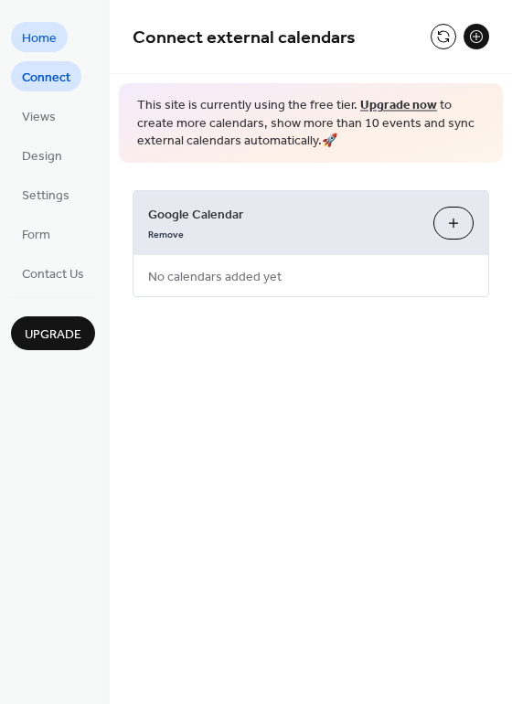
click at [41, 33] on span "Home" at bounding box center [39, 38] width 35 height 19
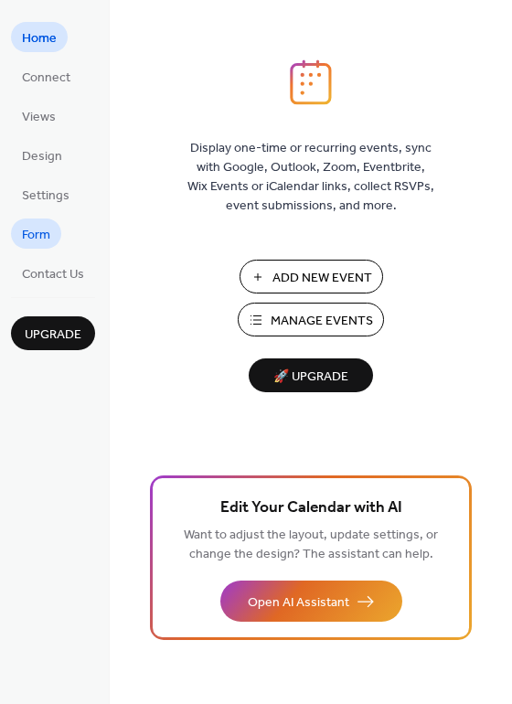
click at [44, 232] on span "Form" at bounding box center [36, 235] width 28 height 19
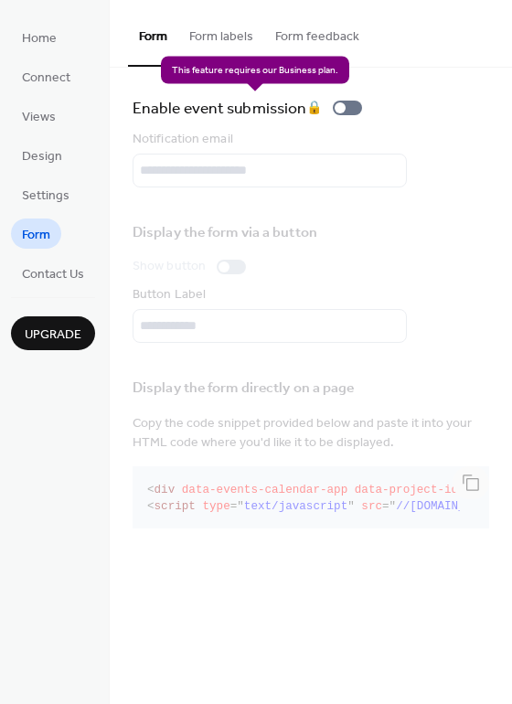
click at [350, 108] on div "Enable event submission 🔒" at bounding box center [251, 108] width 237 height 26
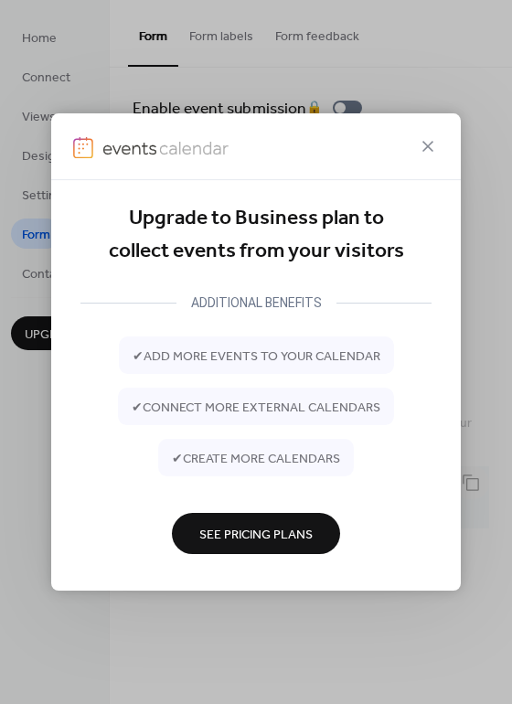
click at [425, 143] on icon at bounding box center [428, 146] width 22 height 22
